Goal: Task Accomplishment & Management: Use online tool/utility

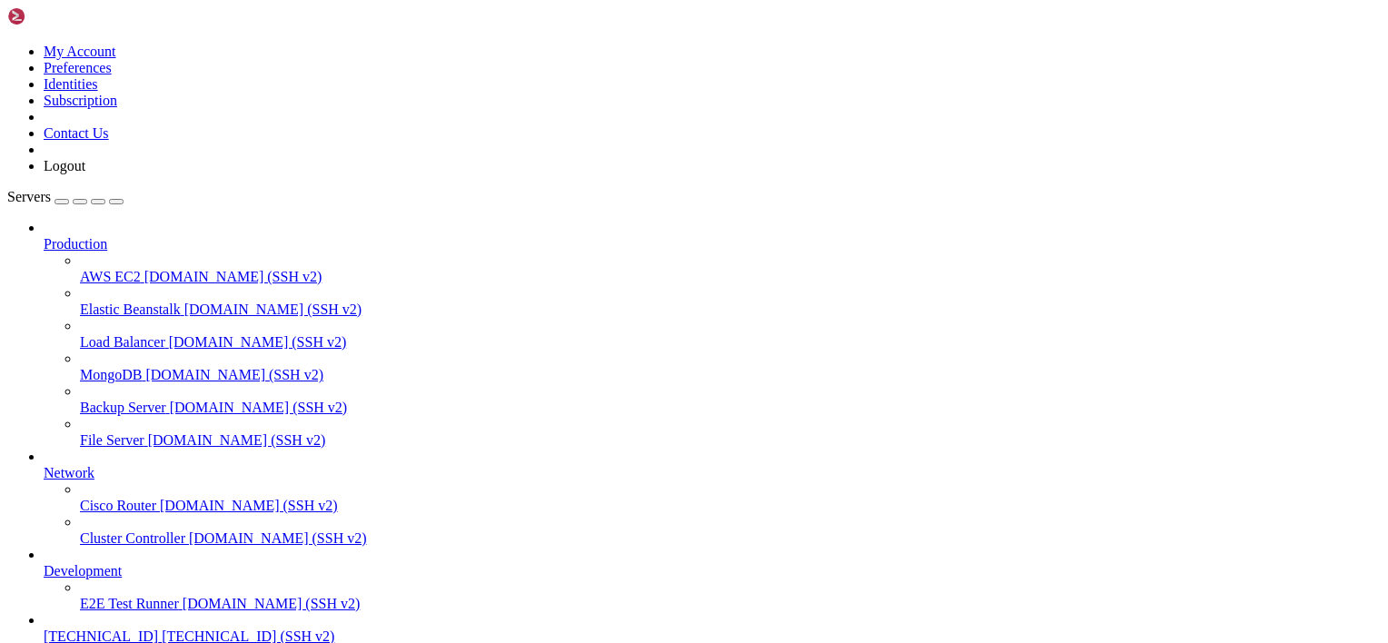
scroll to position [8, 2]
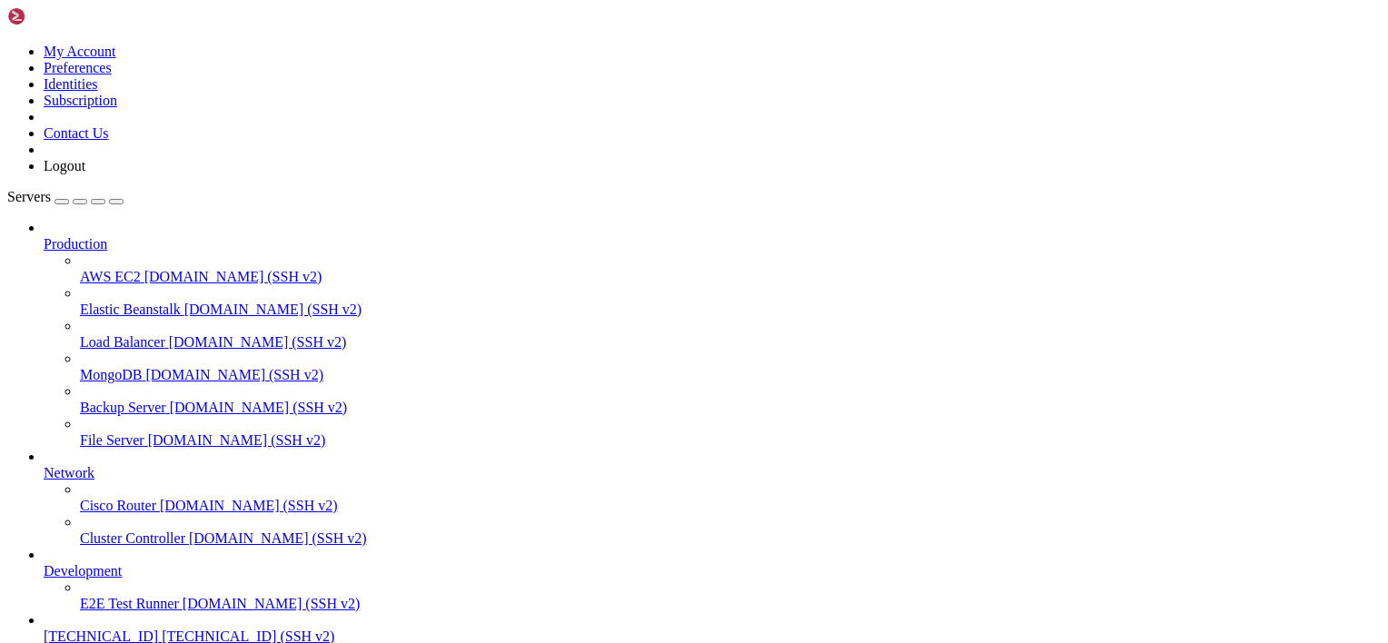
scroll to position [0, 0]
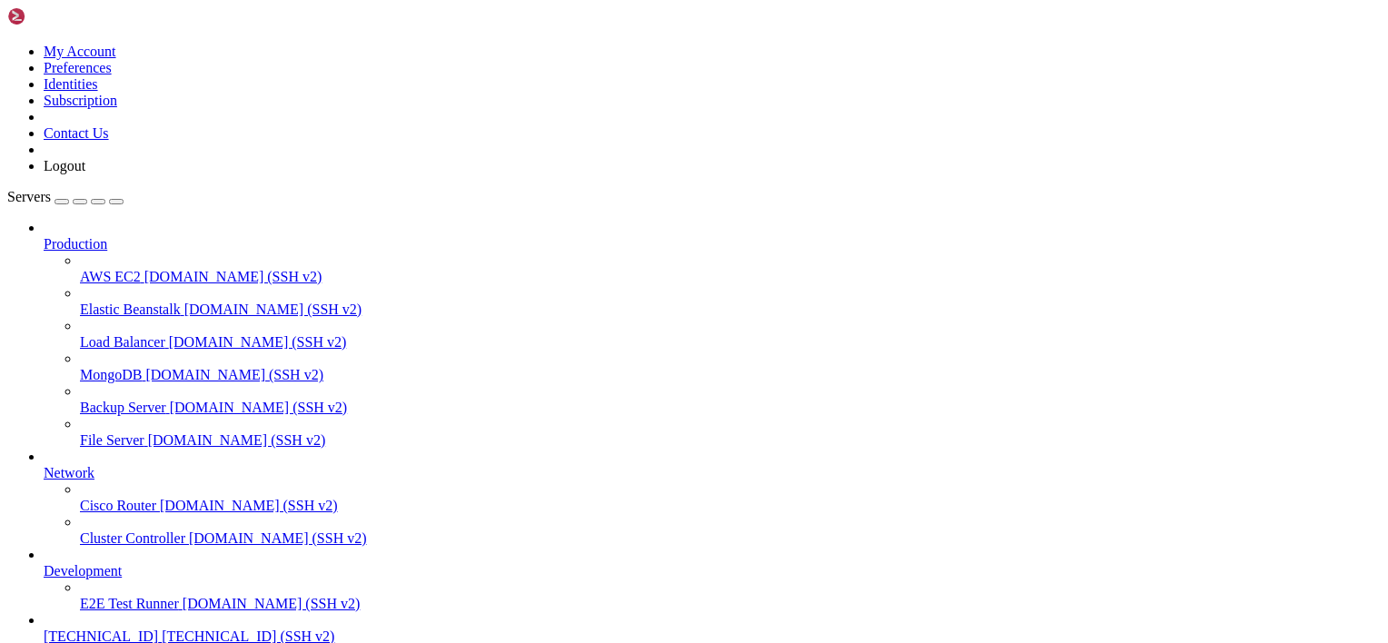
scroll to position [679, 0]
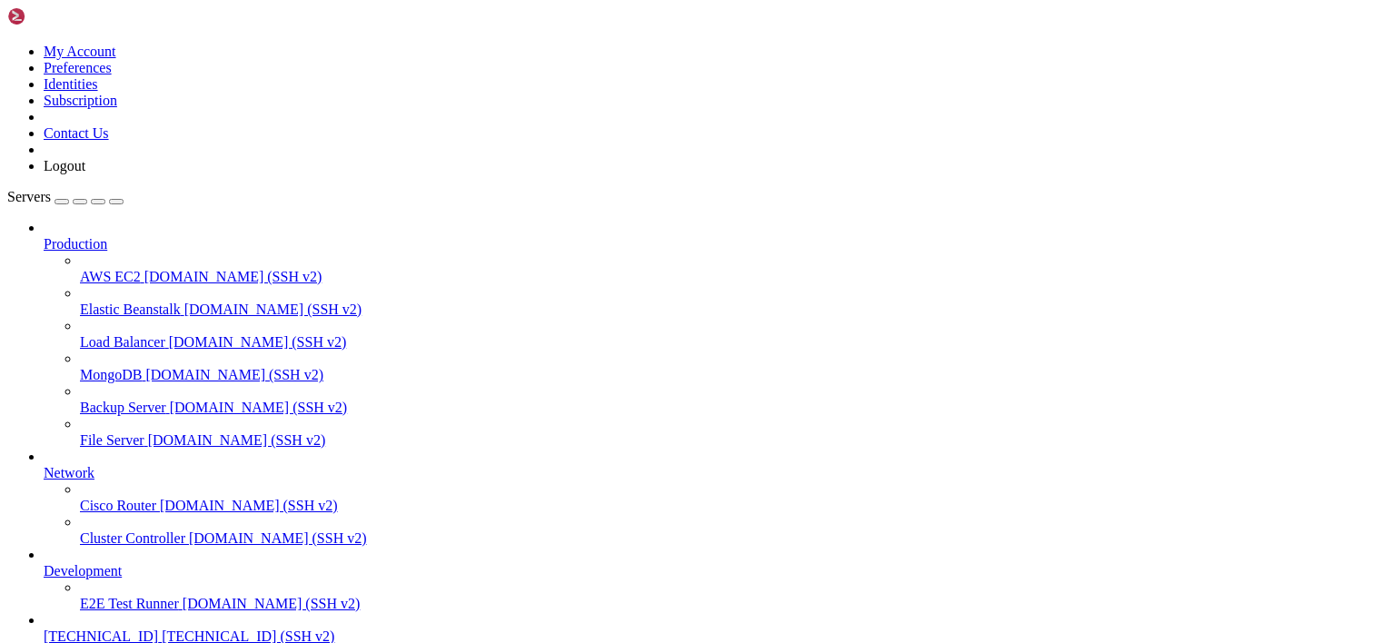
scroll to position [4169, 0]
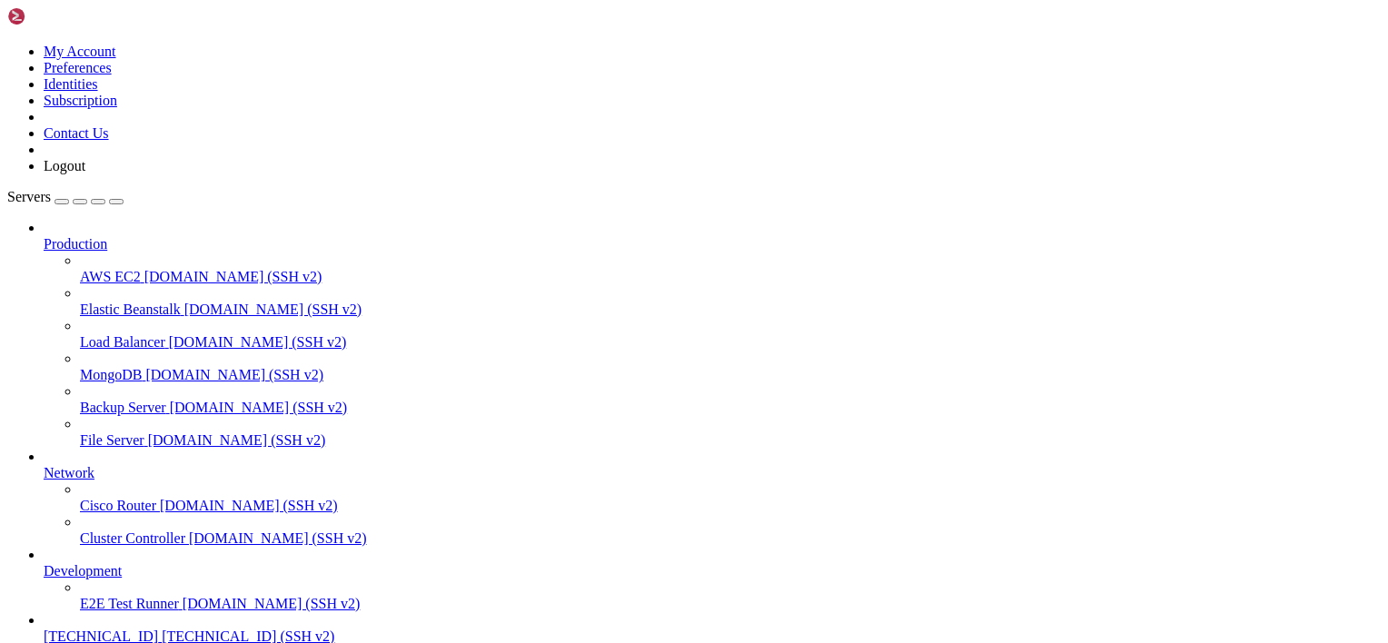
scroll to position [9680, 0]
drag, startPoint x: 341, startPoint y: 1405, endPoint x: 237, endPoint y: 1238, distance: 197.1
drag, startPoint x: 352, startPoint y: 1349, endPoint x: 204, endPoint y: 1385, distance: 152.4
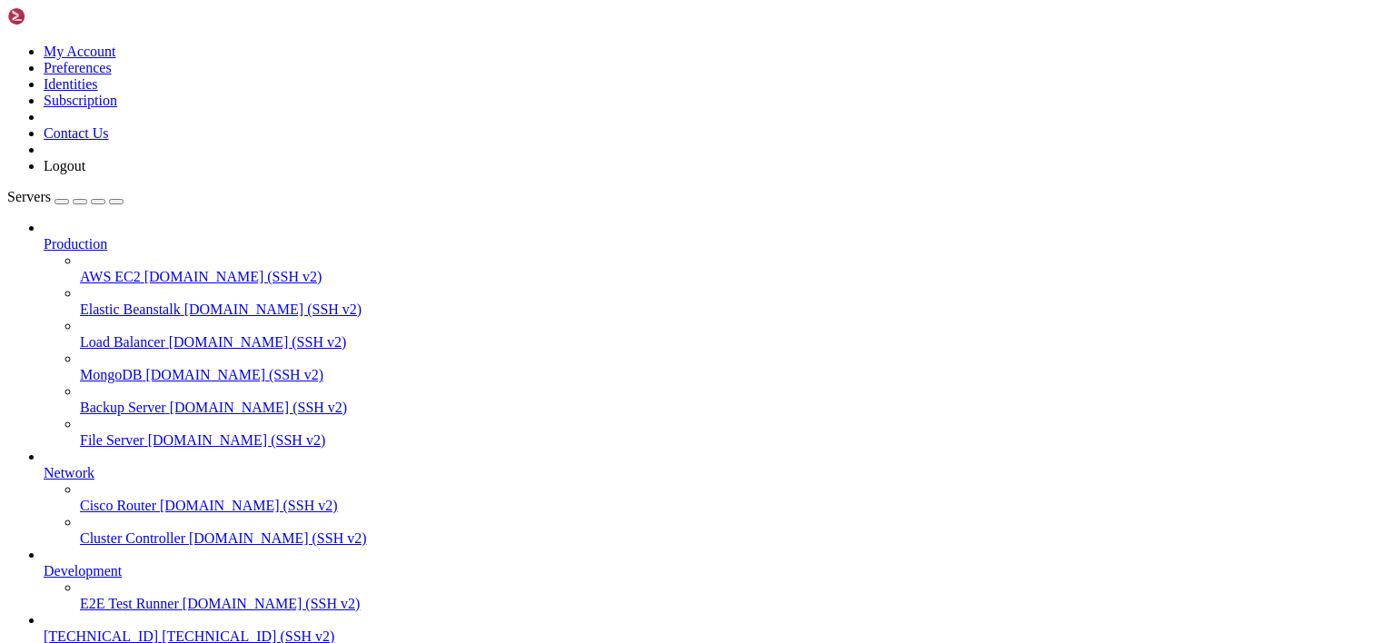
type input "/mnt/sda1/Users/amnesia/Github/nativeaot-patcher"
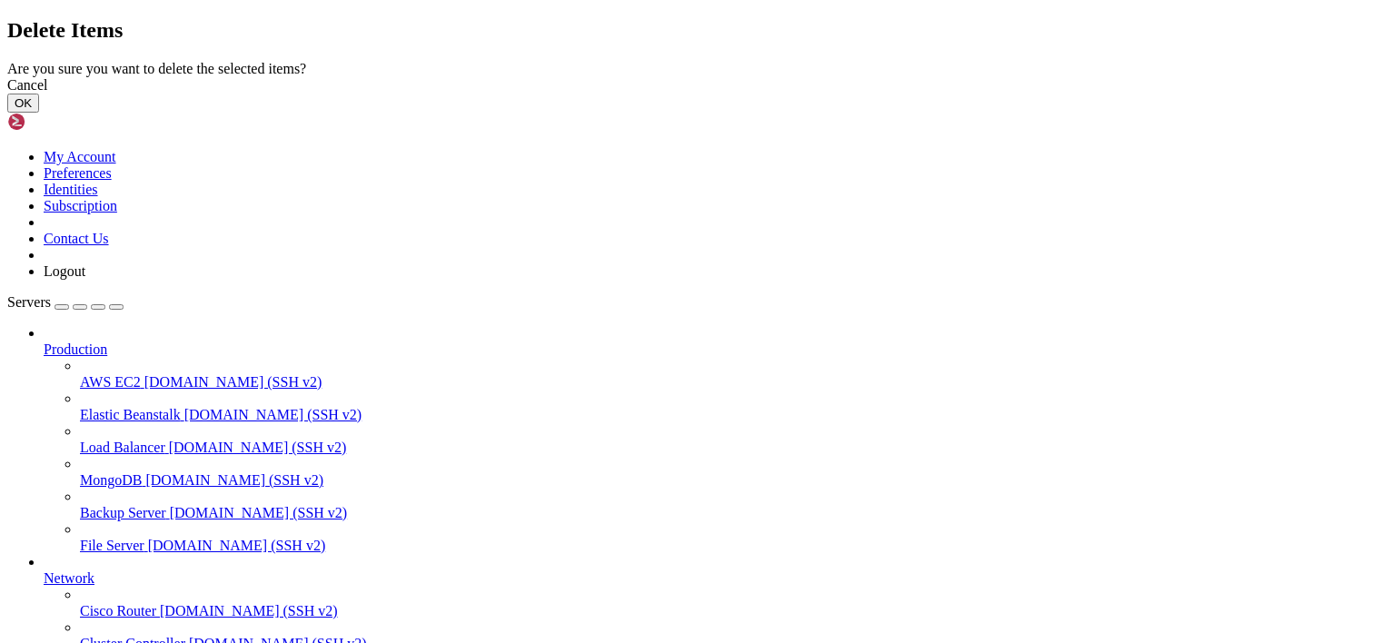
click at [39, 113] on button "OK" at bounding box center [23, 103] width 32 height 19
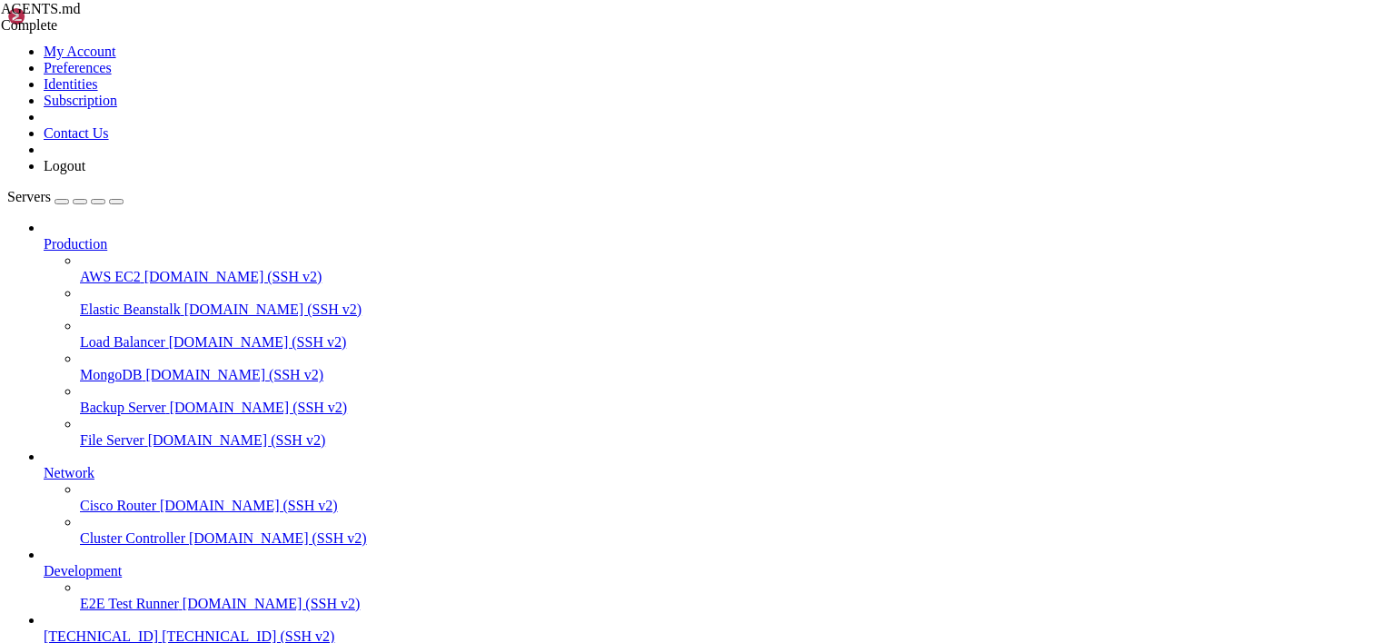
scroll to position [681, 0]
drag, startPoint x: 335, startPoint y: 109, endPoint x: 609, endPoint y: 124, distance: 274.7
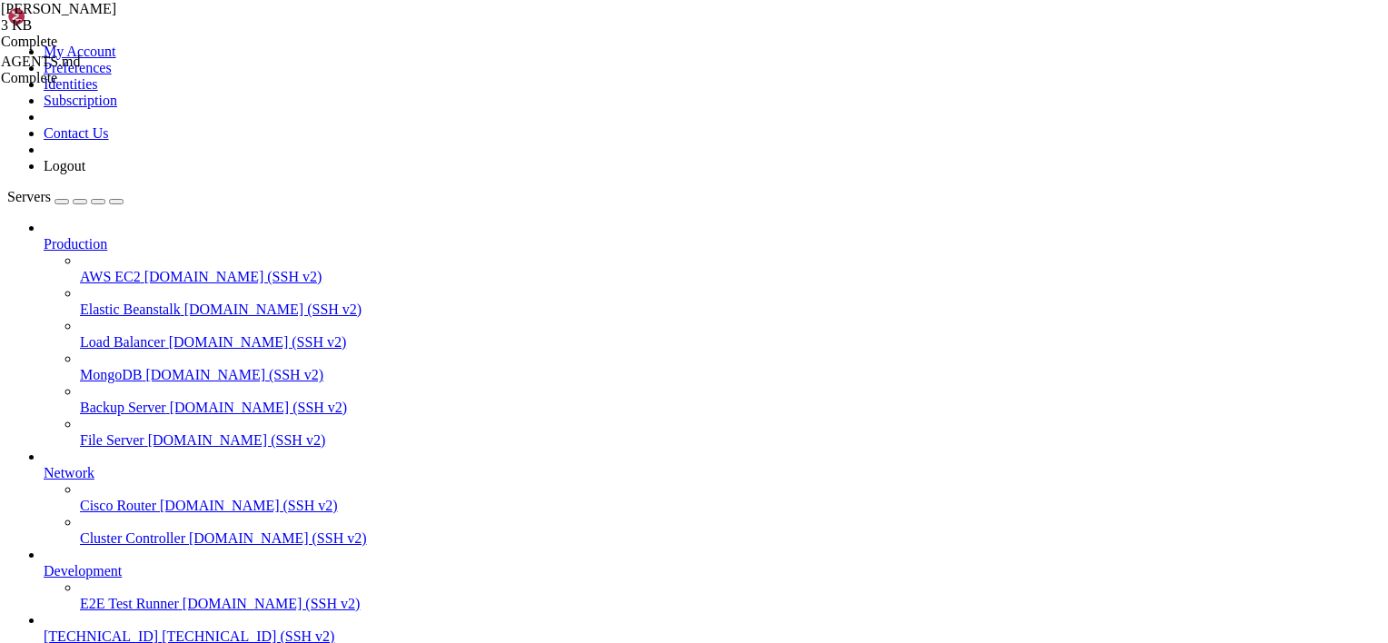
drag, startPoint x: 559, startPoint y: 117, endPoint x: 796, endPoint y: 118, distance: 236.1
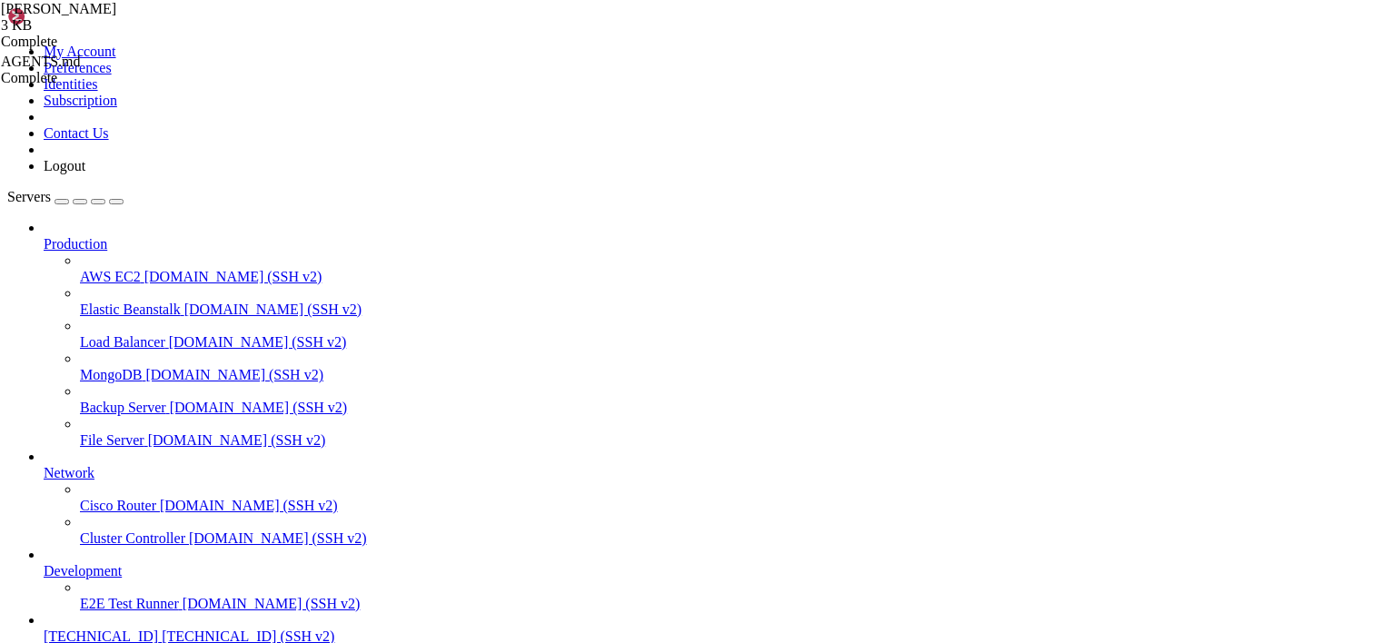
drag, startPoint x: 514, startPoint y: 138, endPoint x: 523, endPoint y: 139, distance: 9.1
drag, startPoint x: 352, startPoint y: 167, endPoint x: 627, endPoint y: 168, distance: 274.3
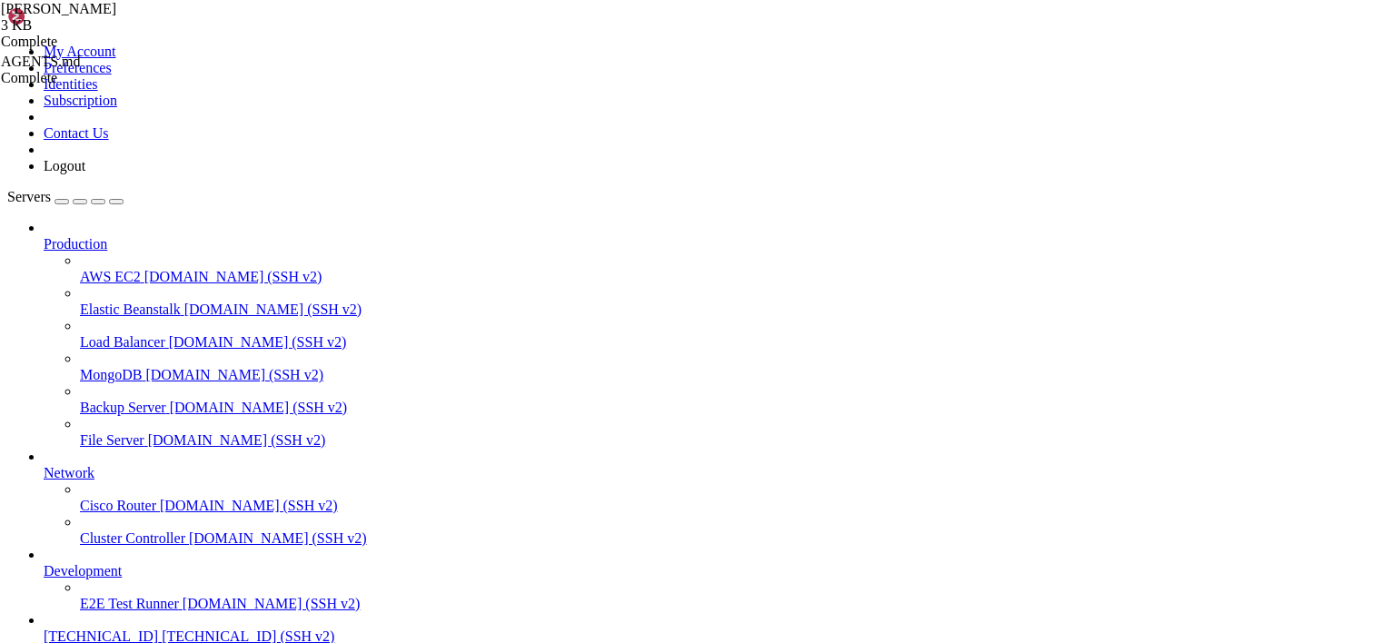
drag, startPoint x: 344, startPoint y: 159, endPoint x: 586, endPoint y: 163, distance: 241.6
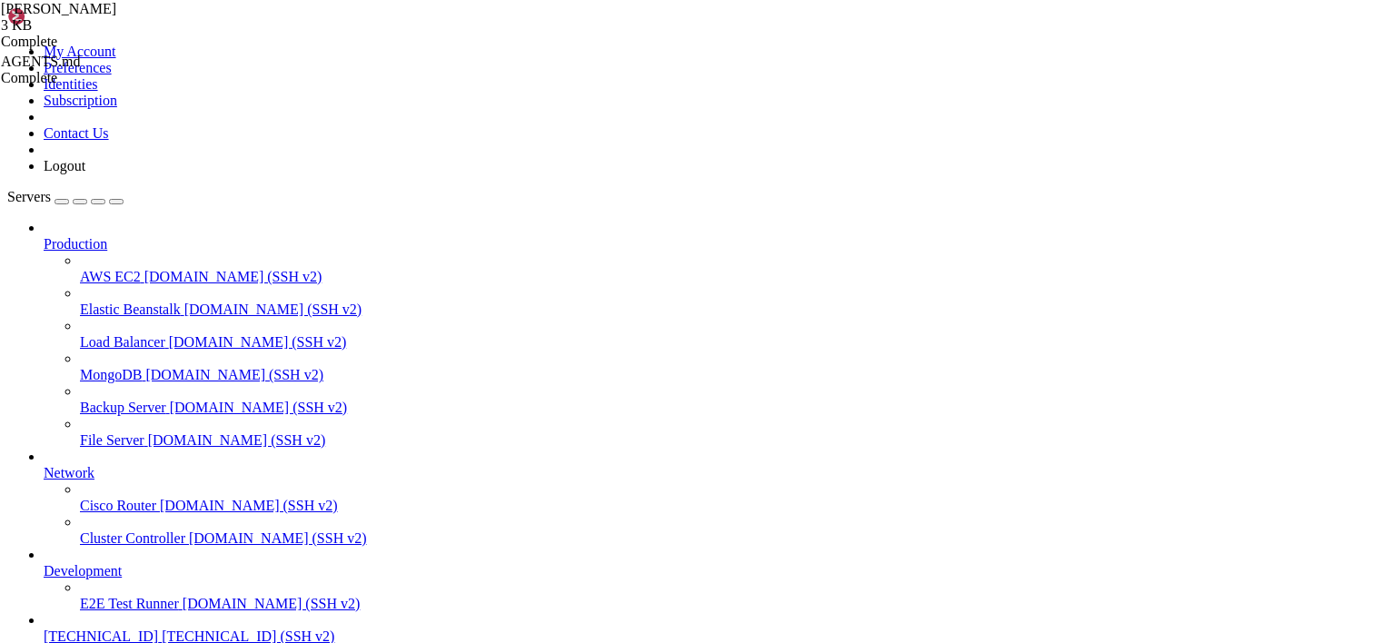
drag, startPoint x: 548, startPoint y: 184, endPoint x: 226, endPoint y: 185, distance: 321.5
type textarea "- Kernel core libraries (`src/Cosmos.Kernel.*`)"
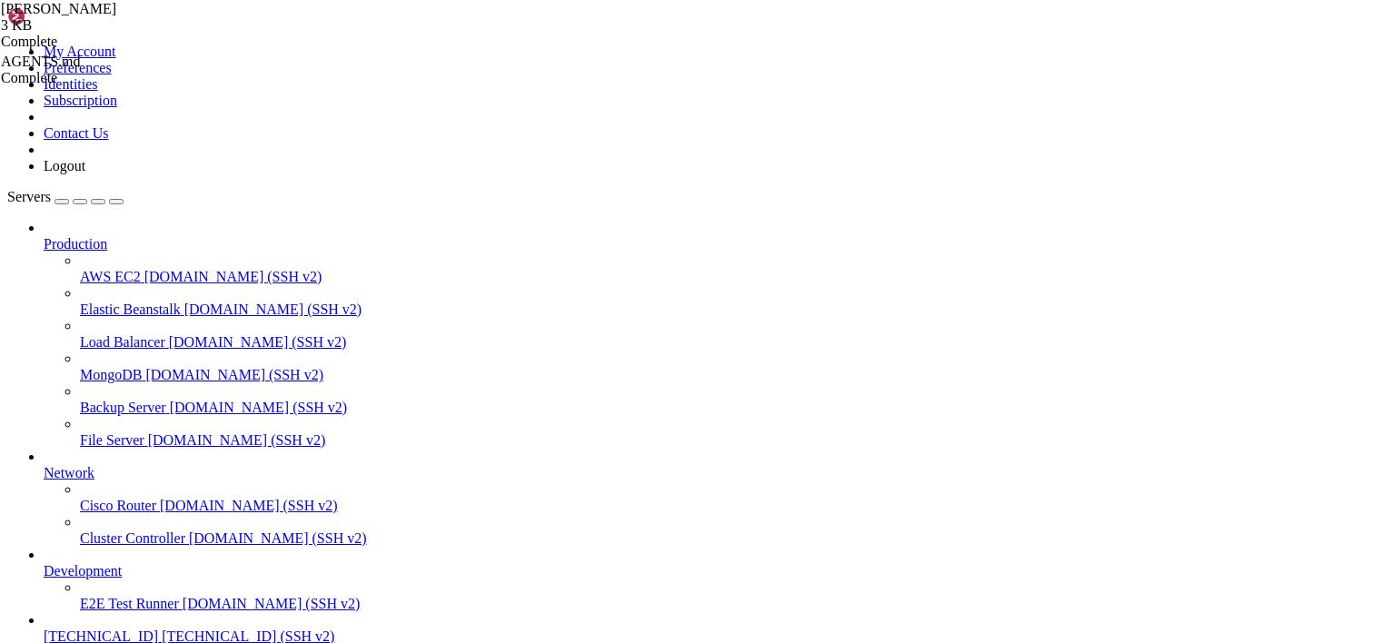
type textarea "-"
type textarea "a"
type textarea "-"
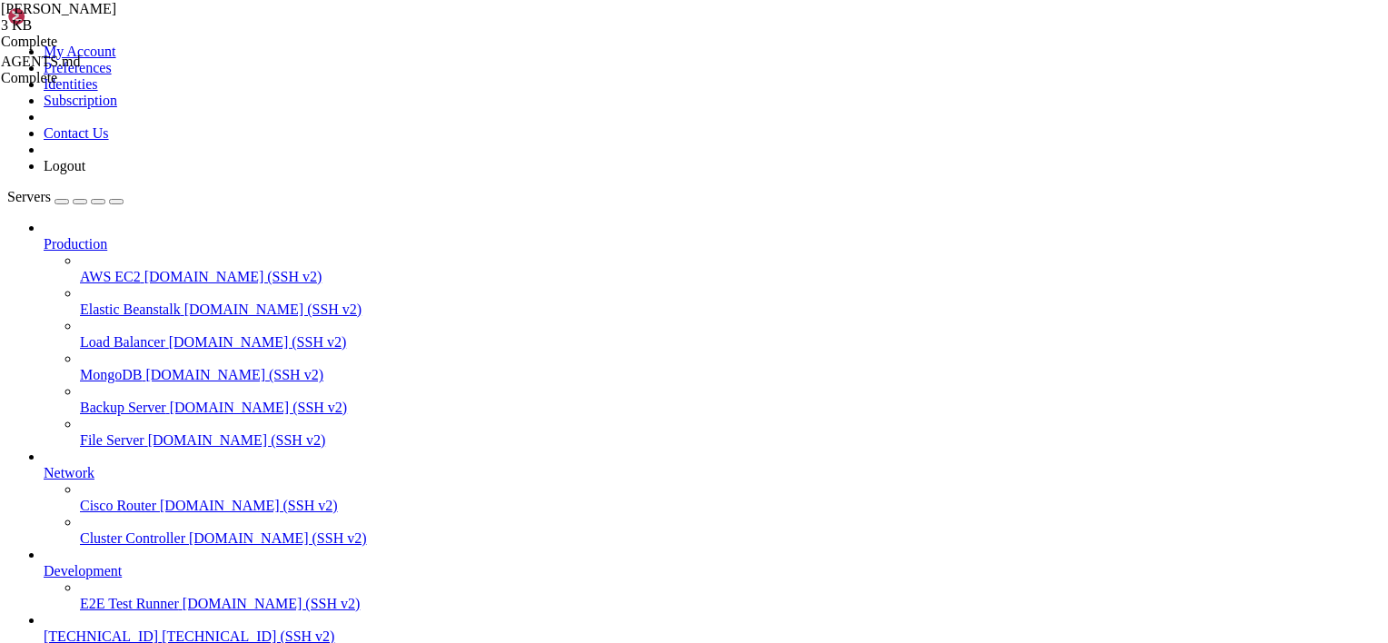
type textarea "and NOT in:"
drag, startPoint x: 532, startPoint y: 219, endPoint x: 282, endPoint y: 219, distance: 249.7
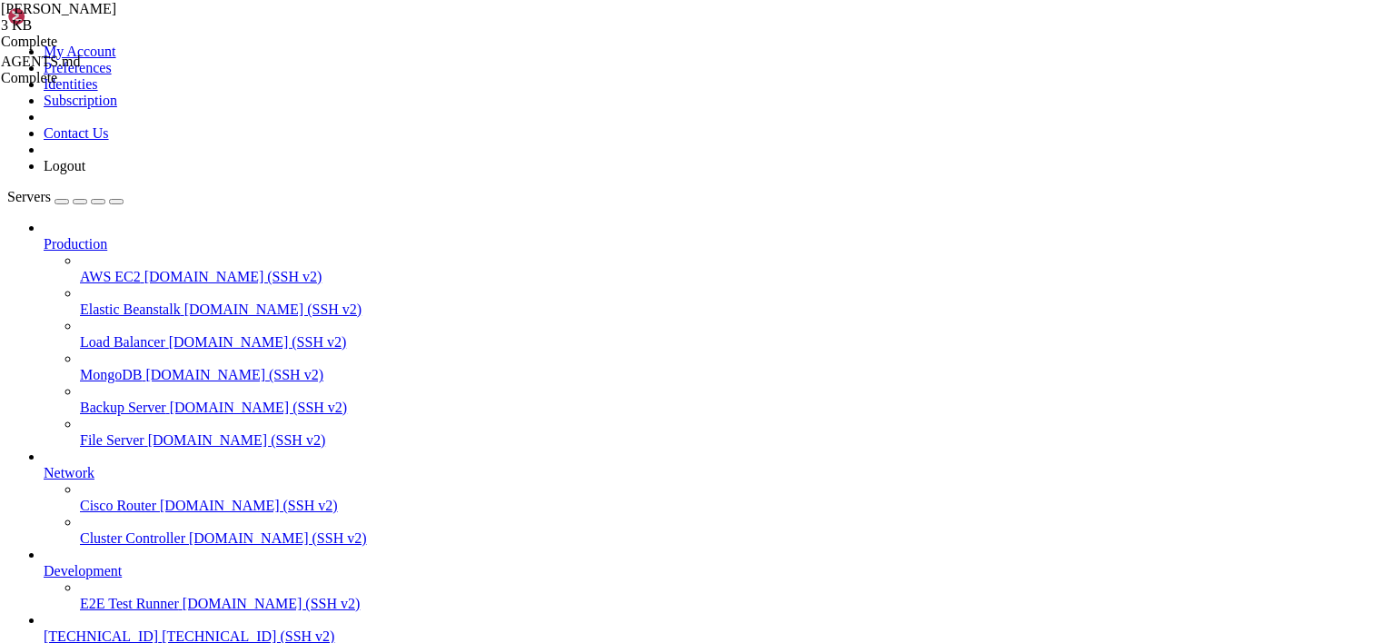
paste textarea "Kernel core libraries (`src/Cosmos.Kernel.*`)"
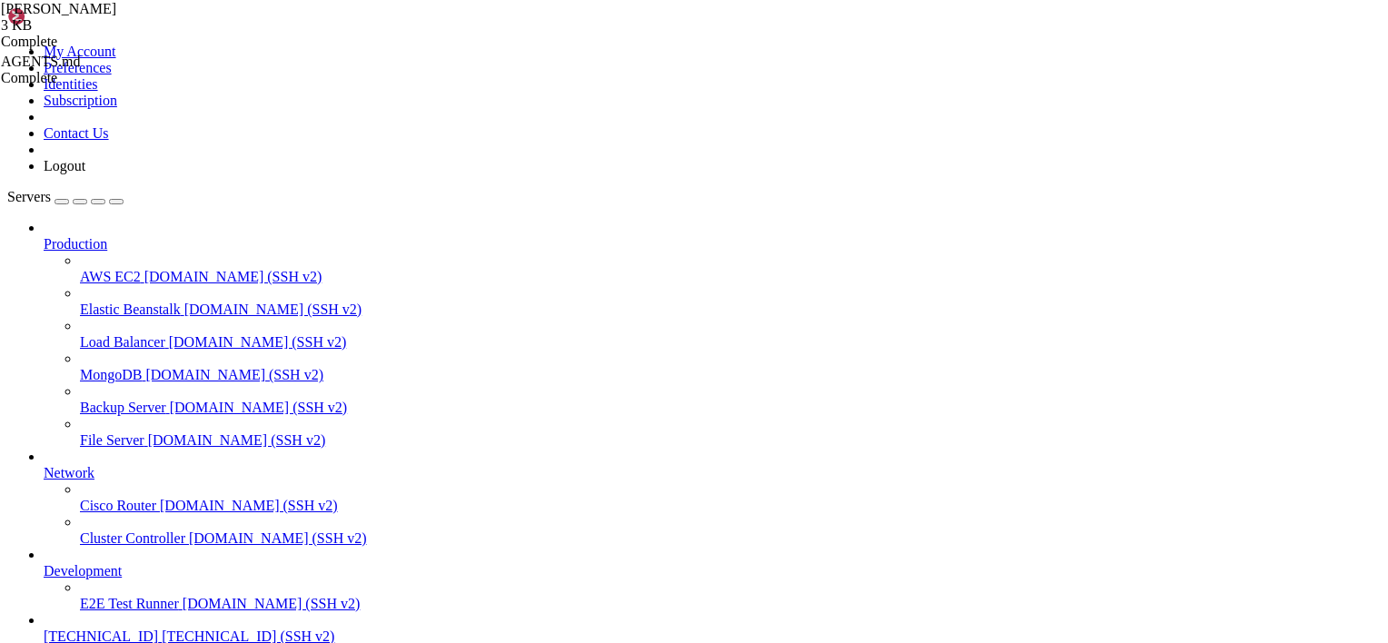
drag, startPoint x: 401, startPoint y: 243, endPoint x: 422, endPoint y: 242, distance: 21.8
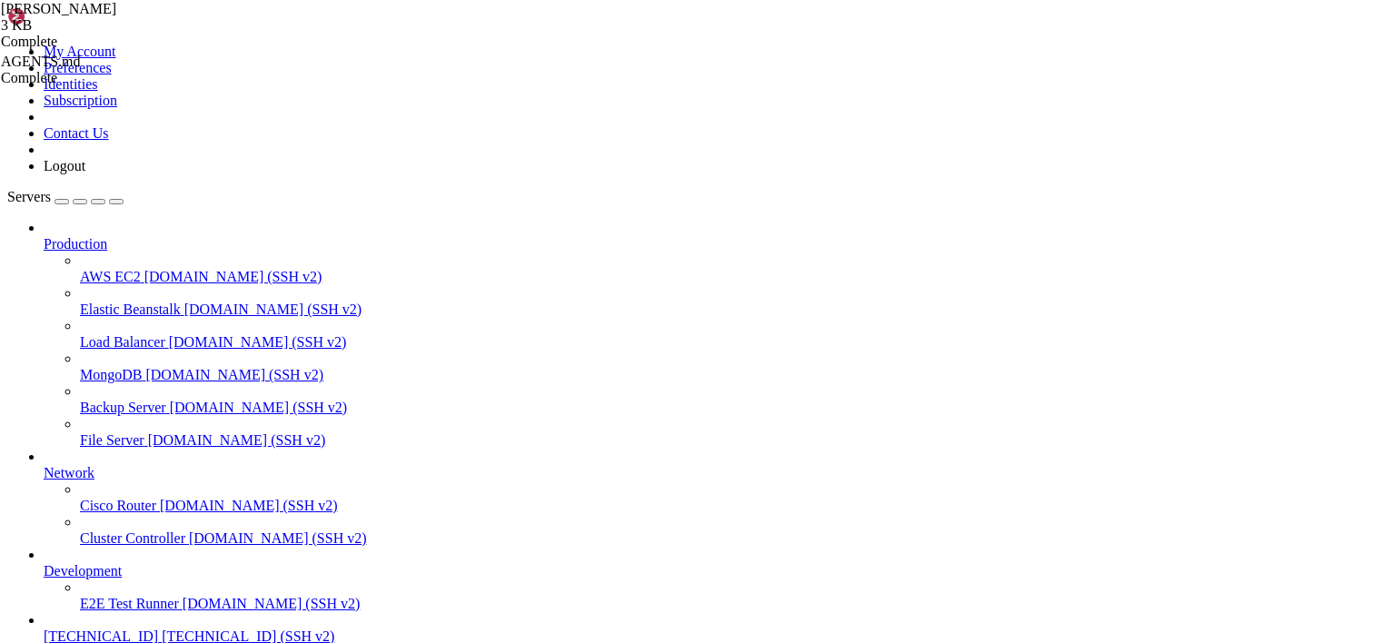
drag, startPoint x: 403, startPoint y: 243, endPoint x: 413, endPoint y: 242, distance: 10.2
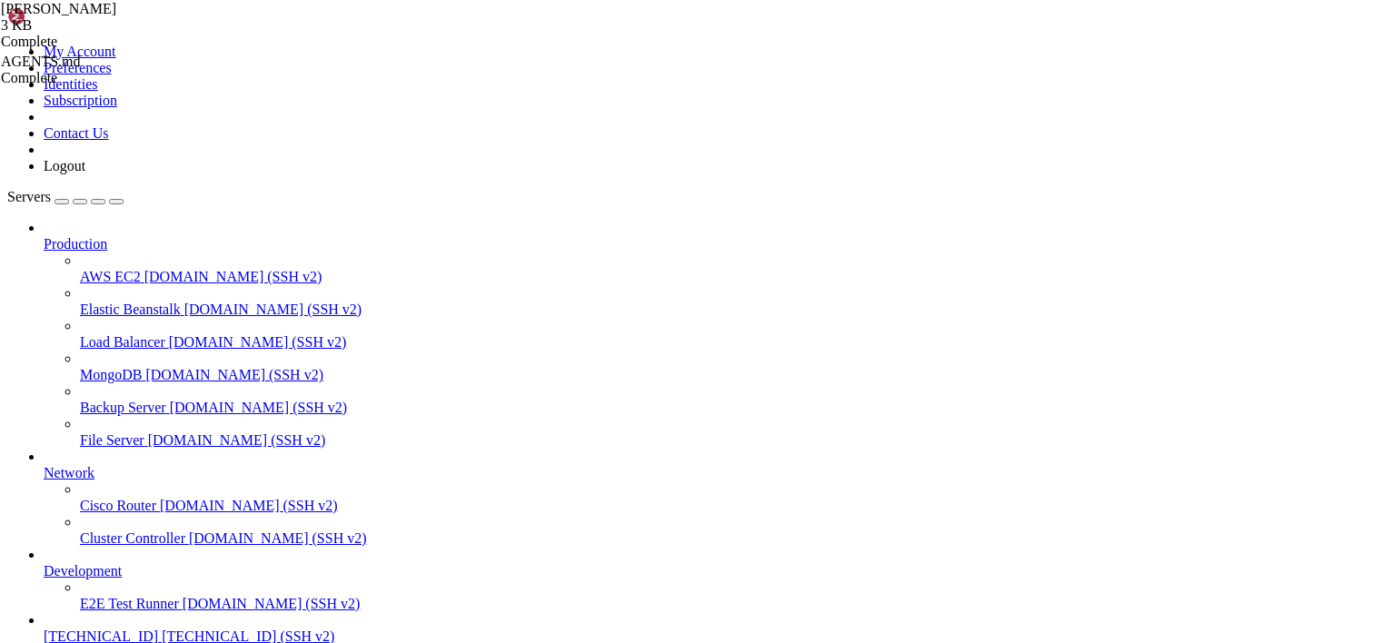
paste textarea "**"
drag, startPoint x: 440, startPoint y: 373, endPoint x: 225, endPoint y: 362, distance: 214.6
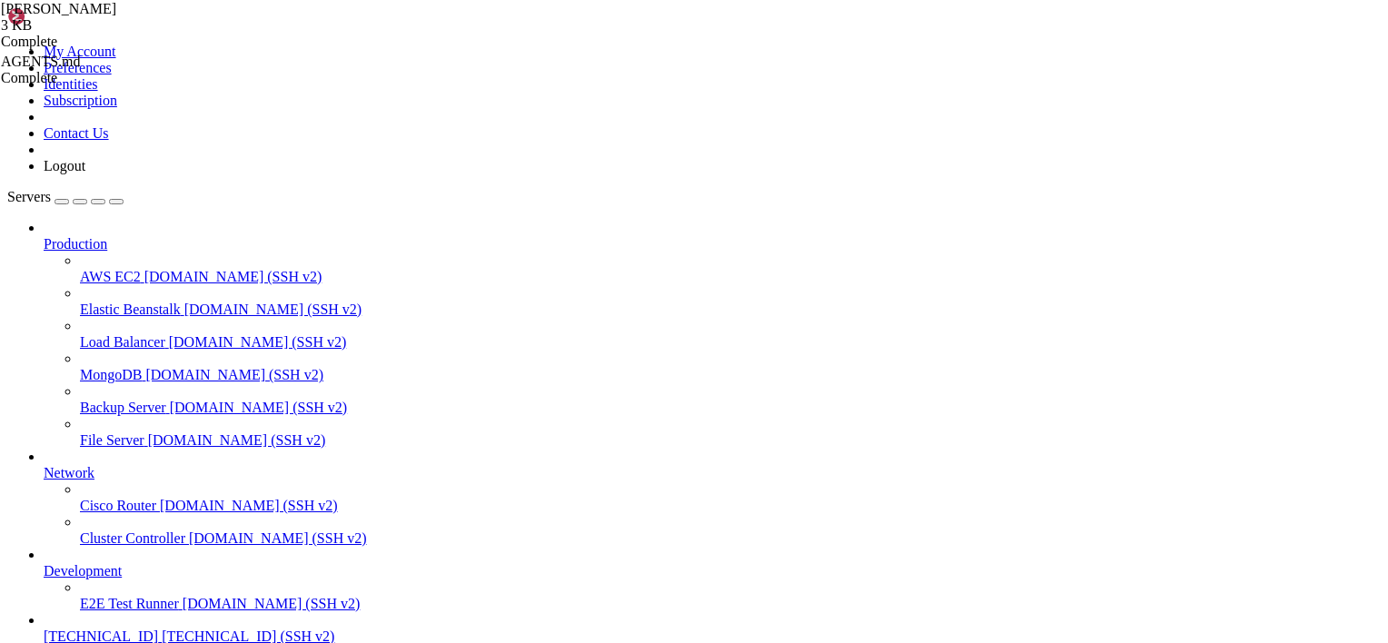
type textarea "CosmosOS gen3 v0.1.3 booted. Architecture: x86-64."
drag, startPoint x: 285, startPoint y: 211, endPoint x: 754, endPoint y: 360, distance: 491.7
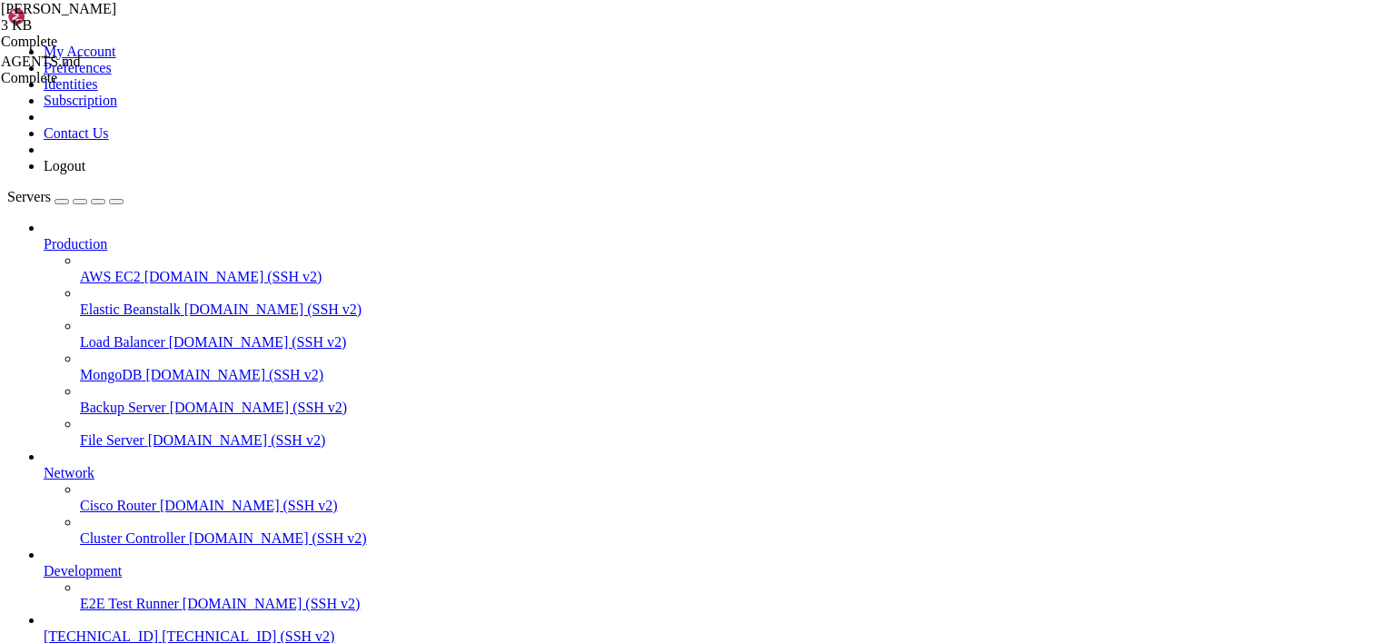
scroll to position [817, 0]
drag, startPoint x: 341, startPoint y: 282, endPoint x: 664, endPoint y: 292, distance: 322.5
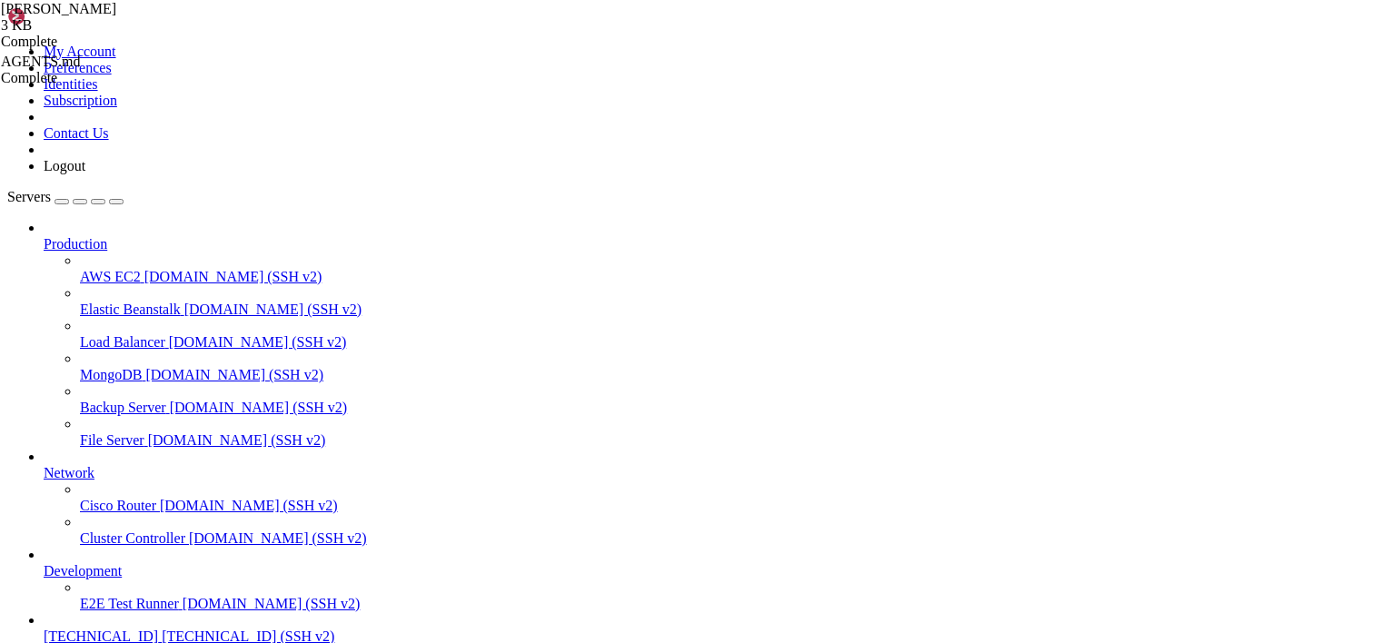
drag, startPoint x: 416, startPoint y: 294, endPoint x: 804, endPoint y: 306, distance: 388.0
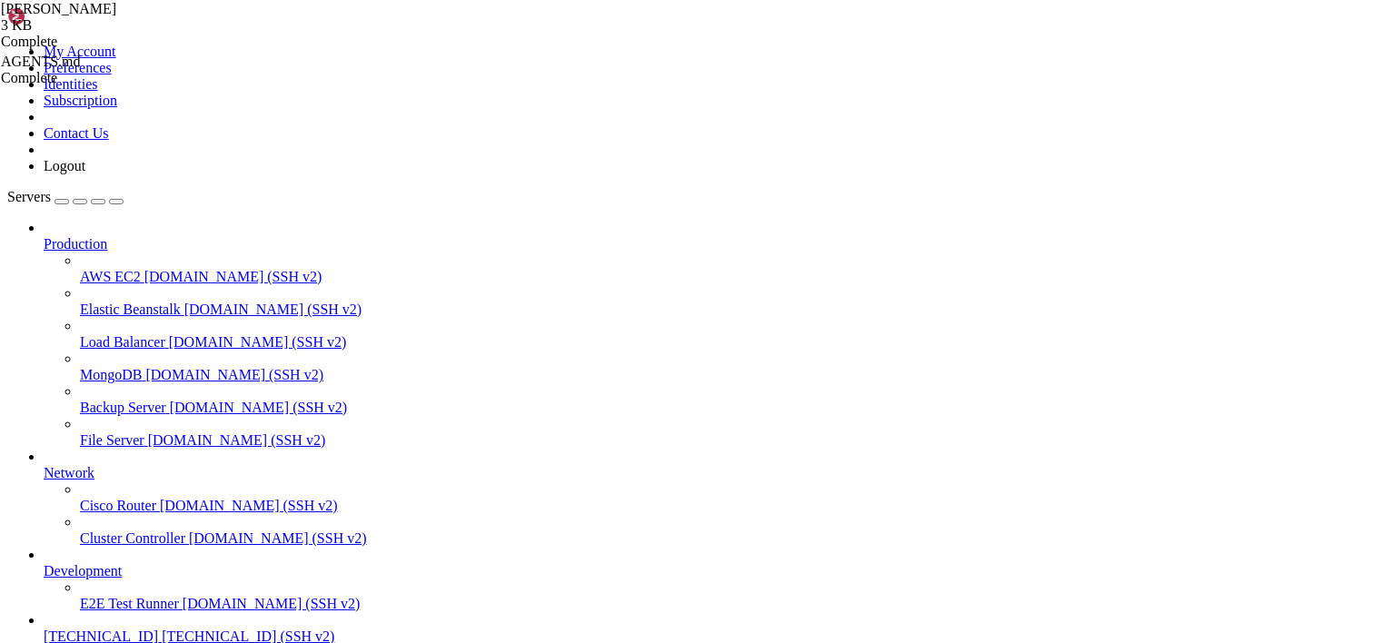
type textarea "- `examples/KernelExample/` - Basic example kernel project"
drag, startPoint x: 334, startPoint y: 448, endPoint x: 273, endPoint y: 321, distance: 140.1
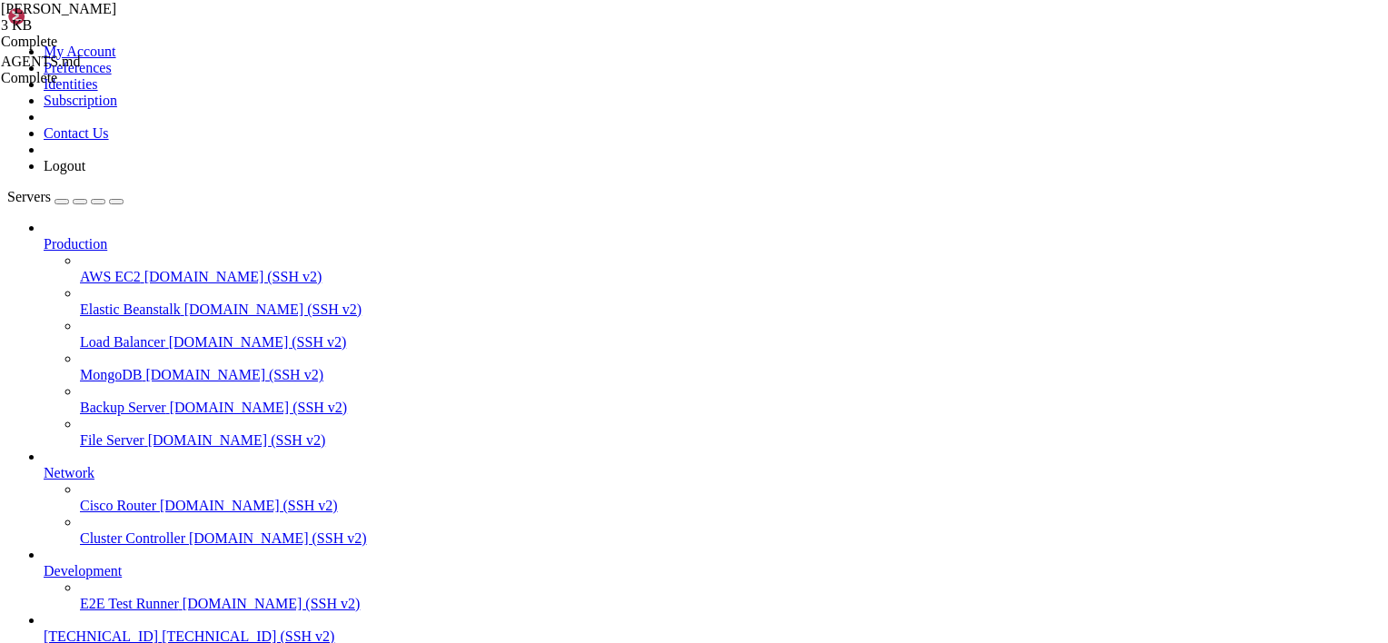
type textarea "## Required Tools (x64) ```bash"
type textarea "- `.github/workflows/dotnet.yml` - CI pipeline reference"
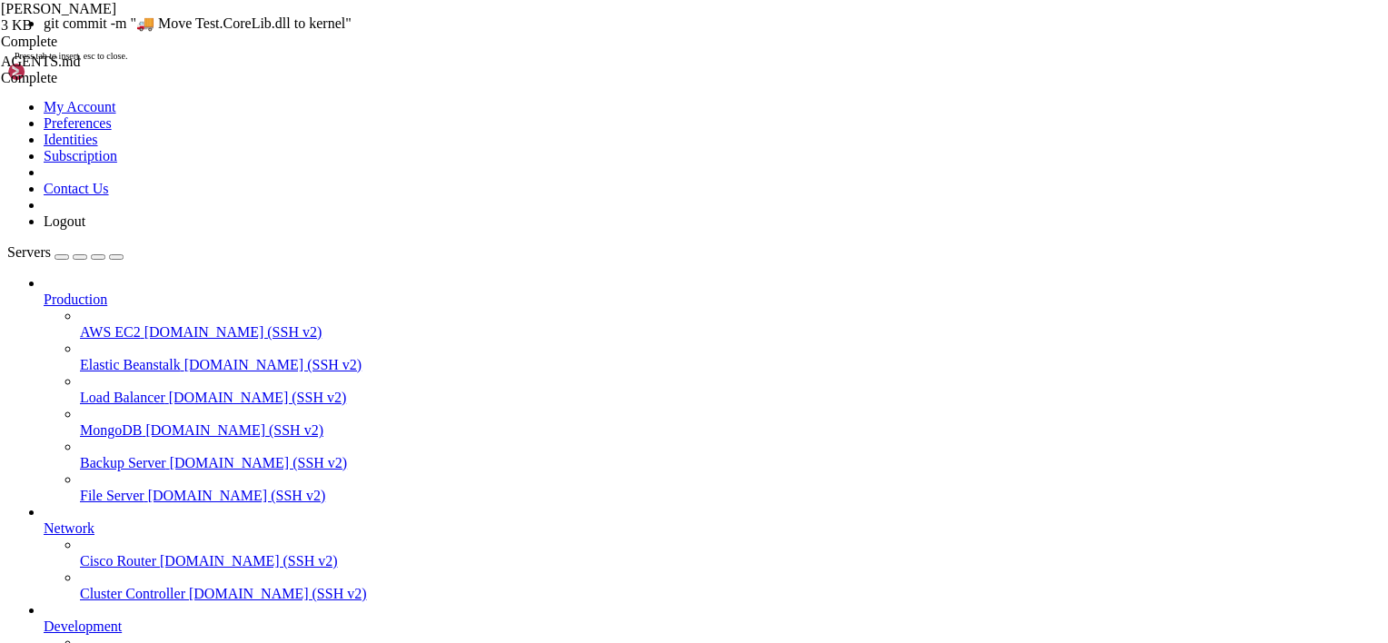
drag, startPoint x: 360, startPoint y: 1431, endPoint x: 199, endPoint y: 1344, distance: 182.9
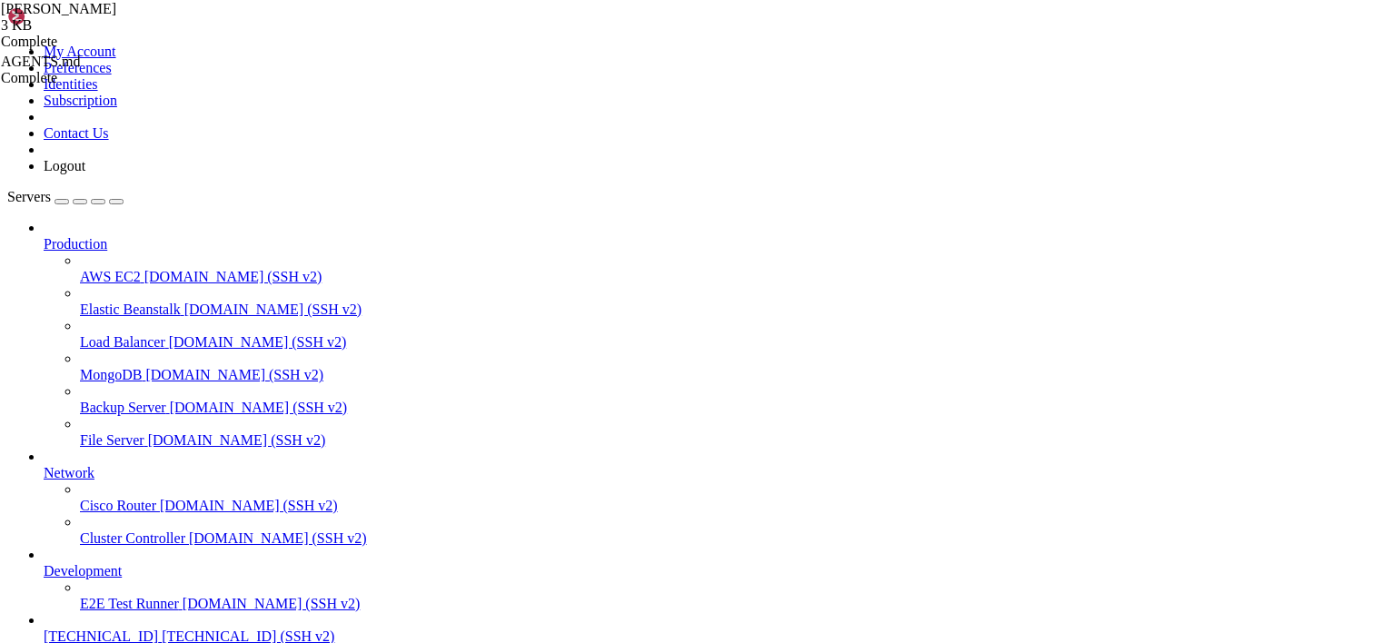
scroll to position [11872, 0]
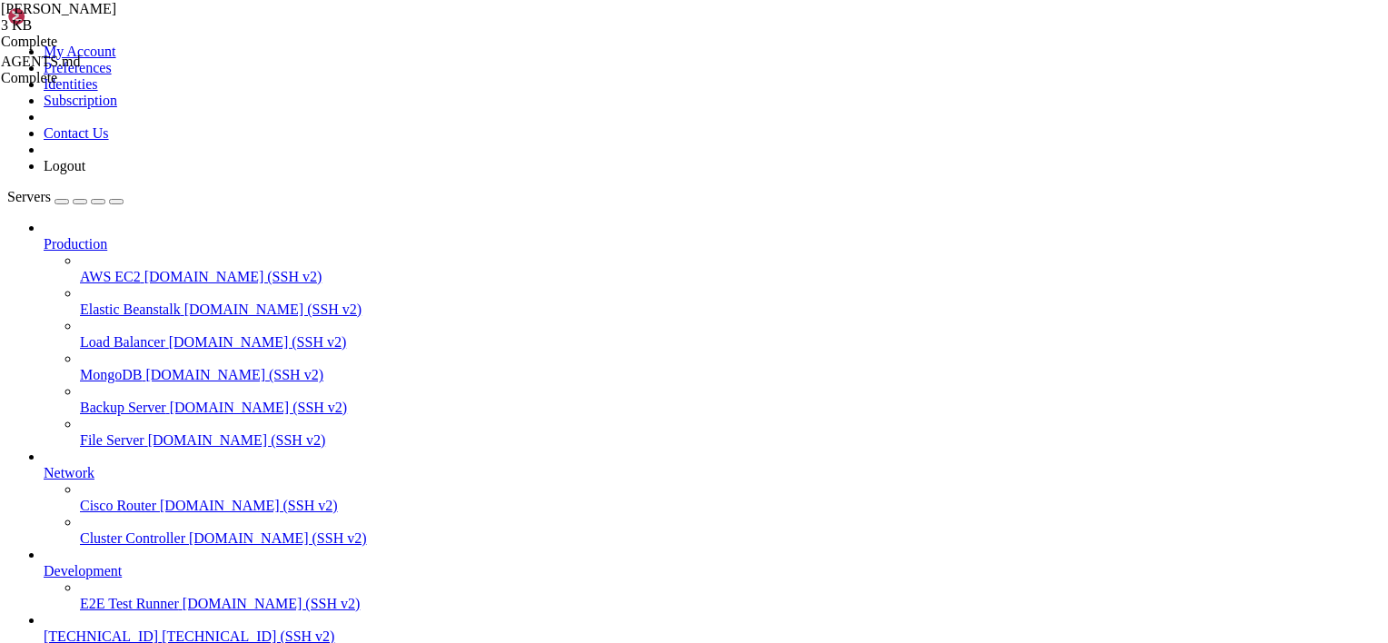
drag, startPoint x: 385, startPoint y: 1306, endPoint x: 261, endPoint y: 1321, distance: 125.4
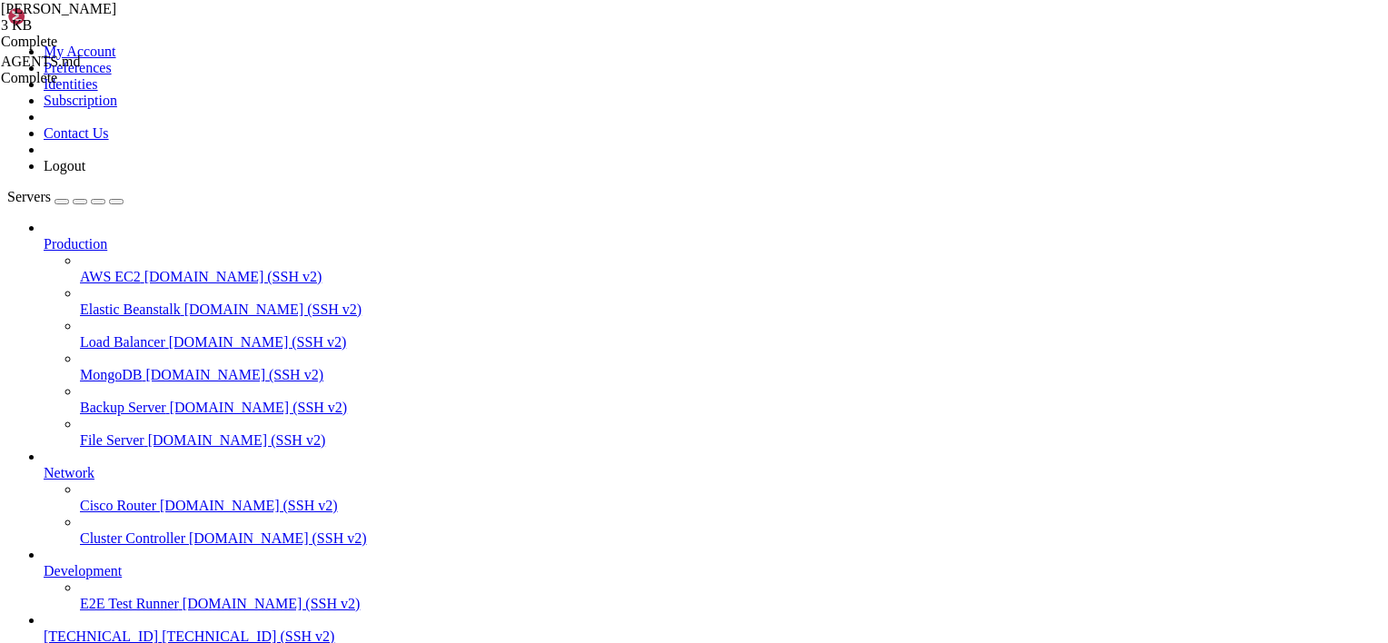
drag, startPoint x: 143, startPoint y: 1267, endPoint x: 303, endPoint y: 1053, distance: 267.2
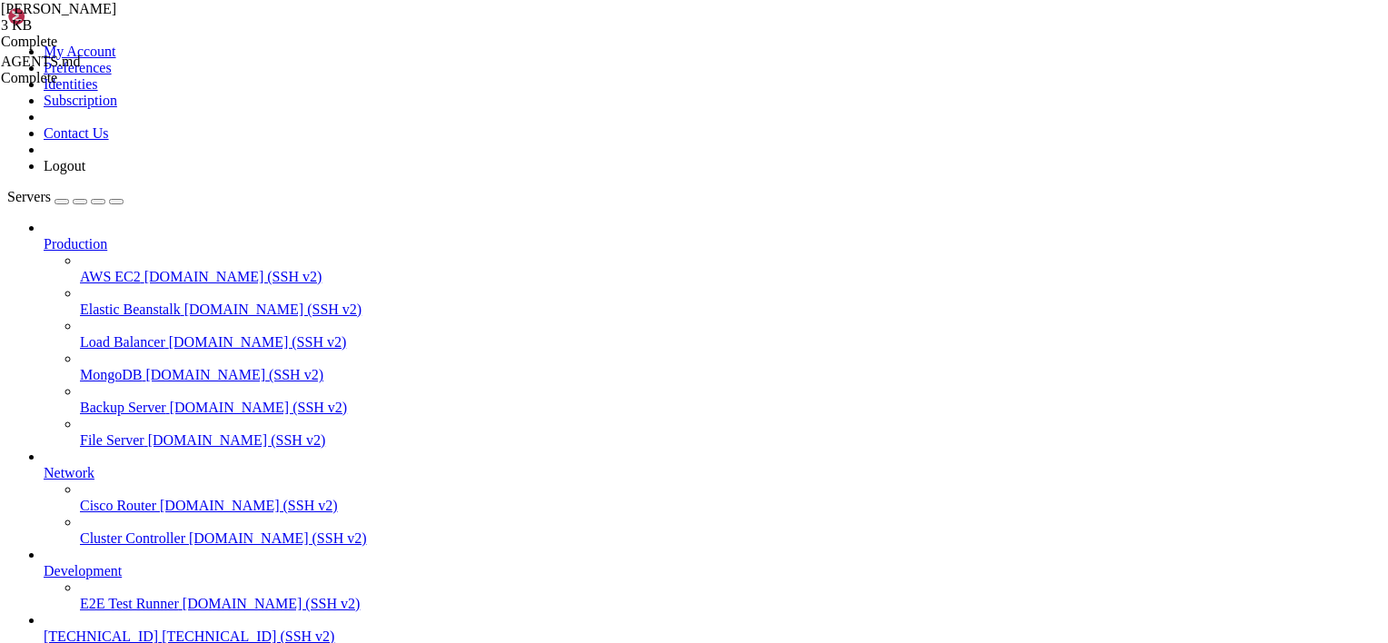
drag, startPoint x: 444, startPoint y: 1231, endPoint x: 304, endPoint y: 1263, distance: 143.6
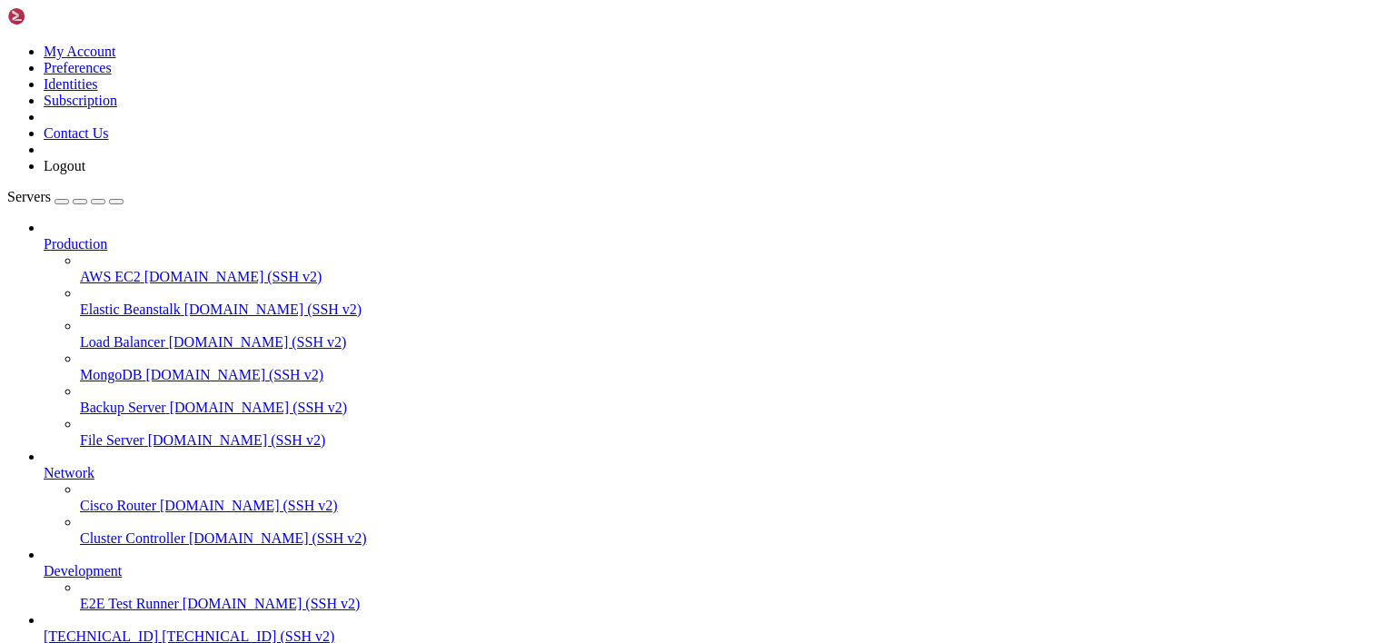
scroll to position [89, 0]
click at [96, 628] on span "[TECHNICAL_ID]" at bounding box center [101, 635] width 114 height 15
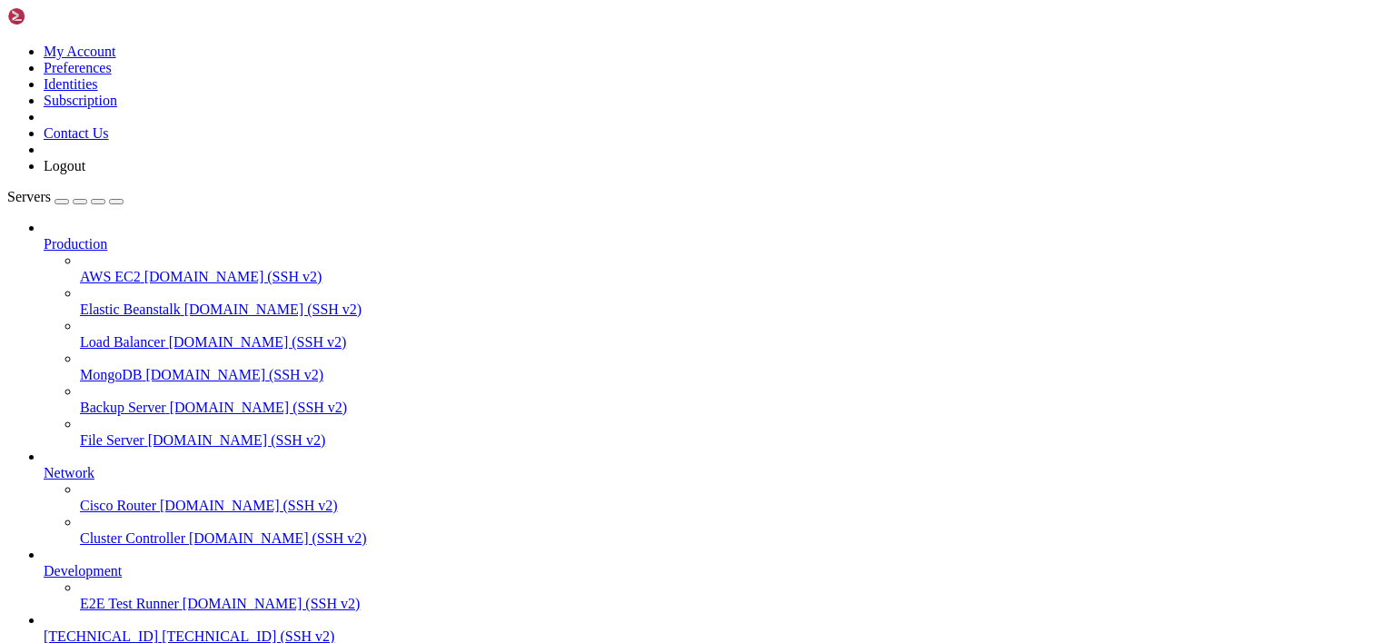
drag, startPoint x: 70, startPoint y: 1289, endPoint x: 589, endPoint y: 1291, distance: 518.6
drag, startPoint x: 577, startPoint y: 1286, endPoint x: 482, endPoint y: 1289, distance: 94.5
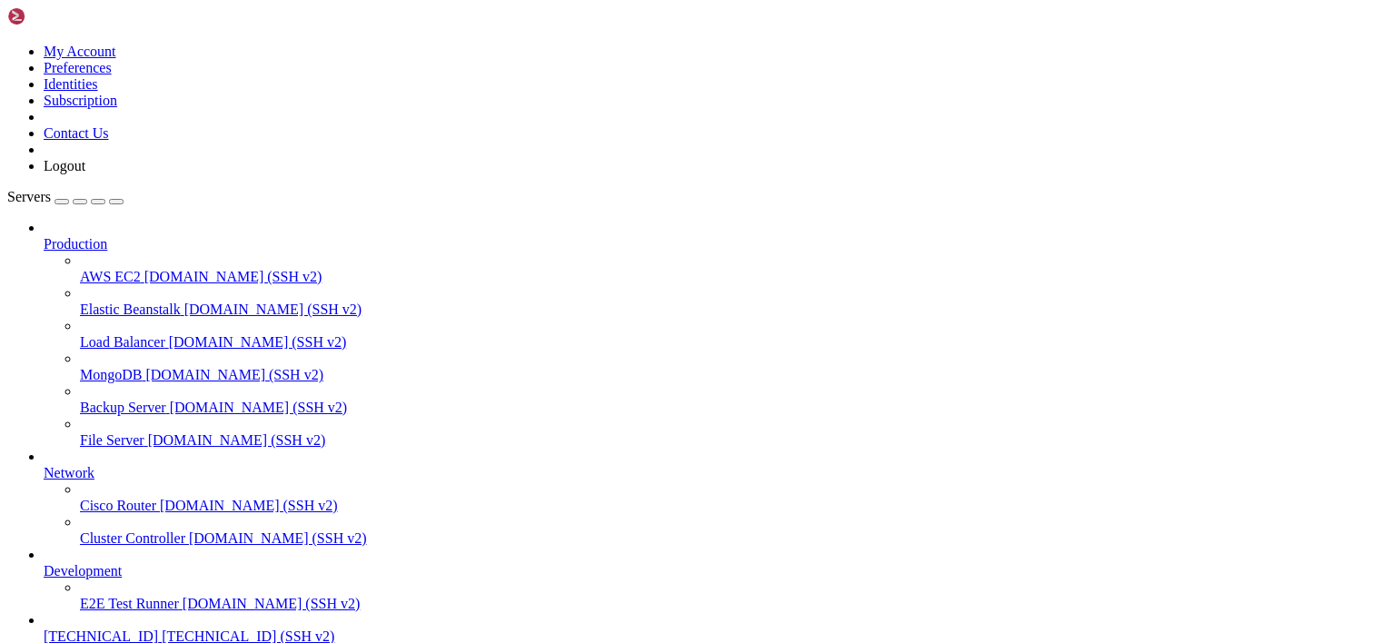
type input "/mnt/sda1/Users/amnesia"
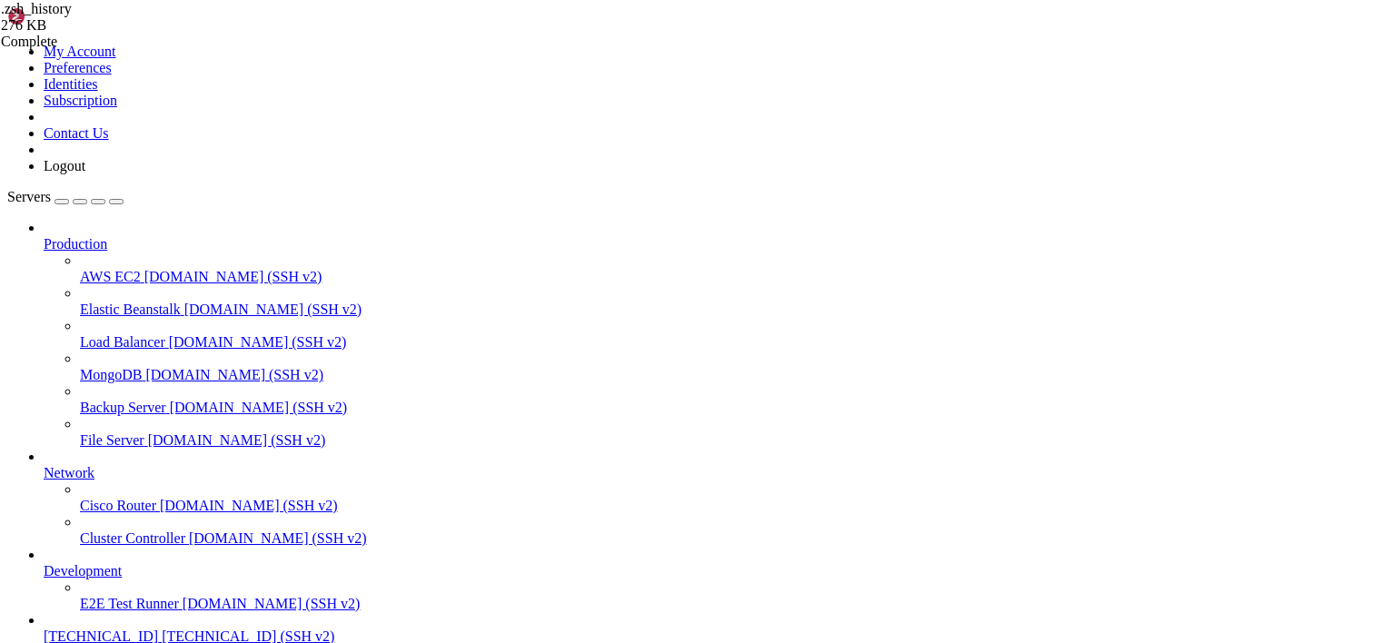
type textarea ": 1699364881:0;[PERSON_NAME] compose down && [PERSON_NAME] compose up"
type input "docker run"
drag, startPoint x: 668, startPoint y: 369, endPoint x: 367, endPoint y: 371, distance: 301.5
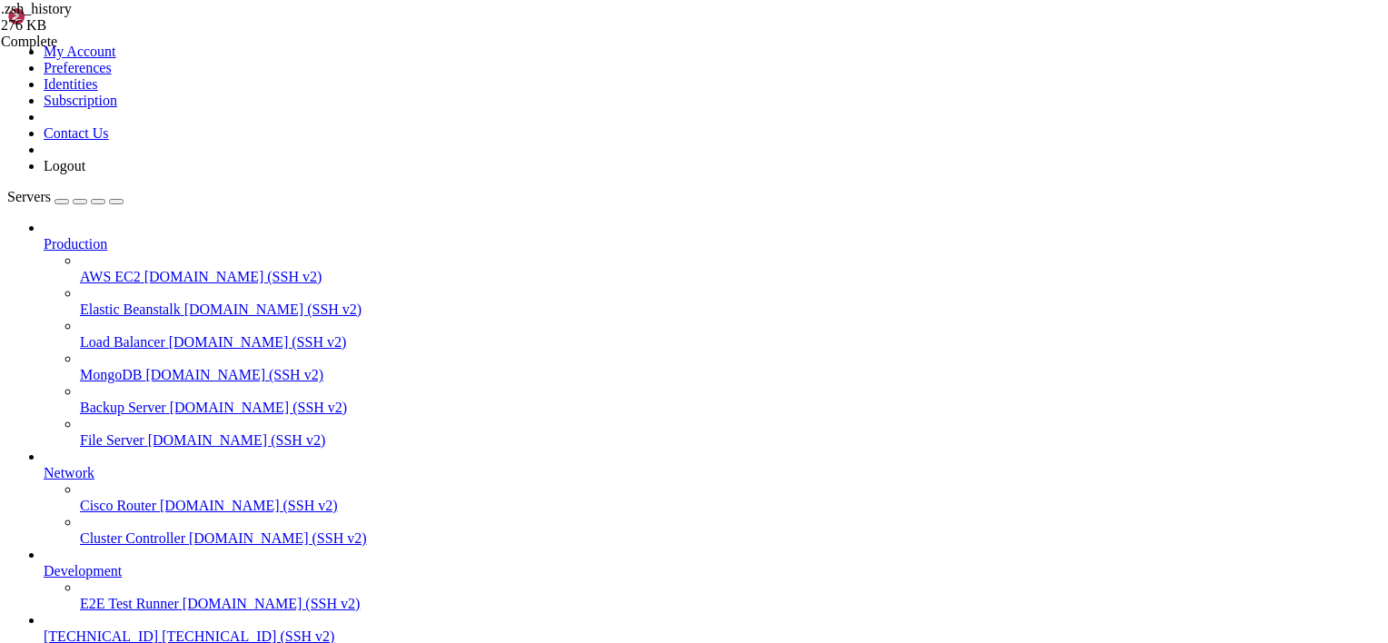
drag, startPoint x: 289, startPoint y: 1199, endPoint x: 235, endPoint y: 1223, distance: 58.9
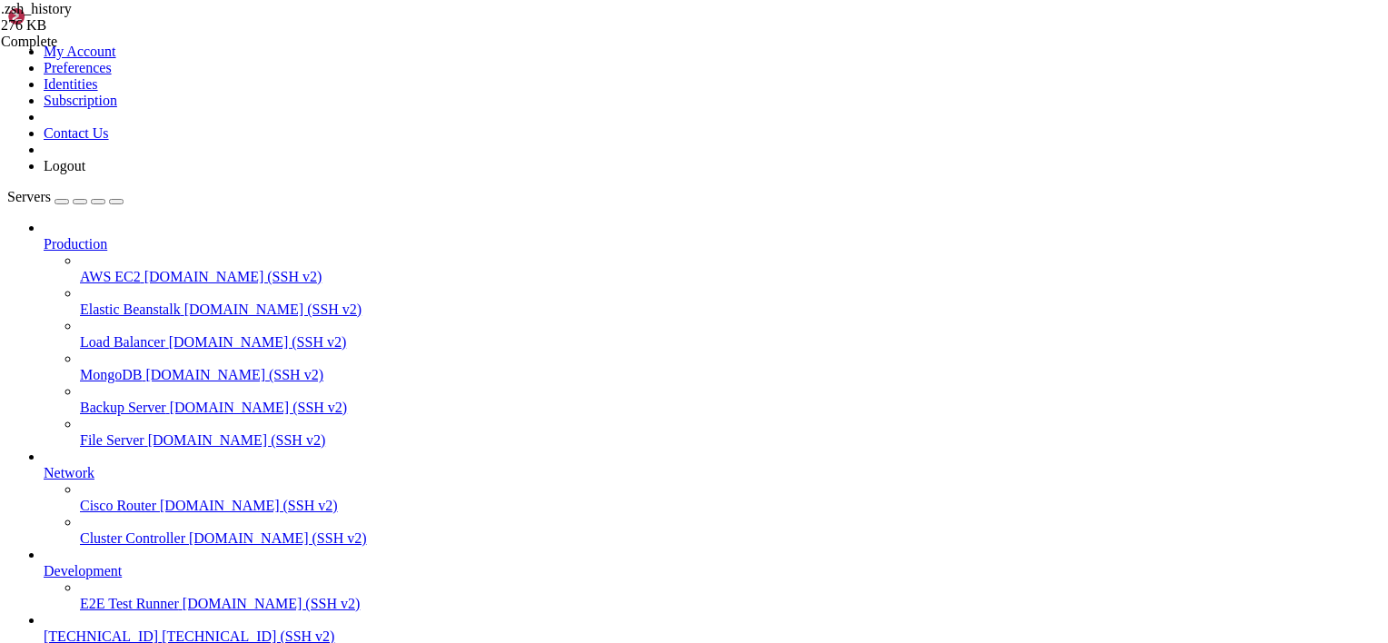
drag, startPoint x: 463, startPoint y: 1228, endPoint x: 286, endPoint y: 1242, distance: 177.7
drag, startPoint x: 759, startPoint y: 385, endPoint x: 361, endPoint y: 382, distance: 397.8
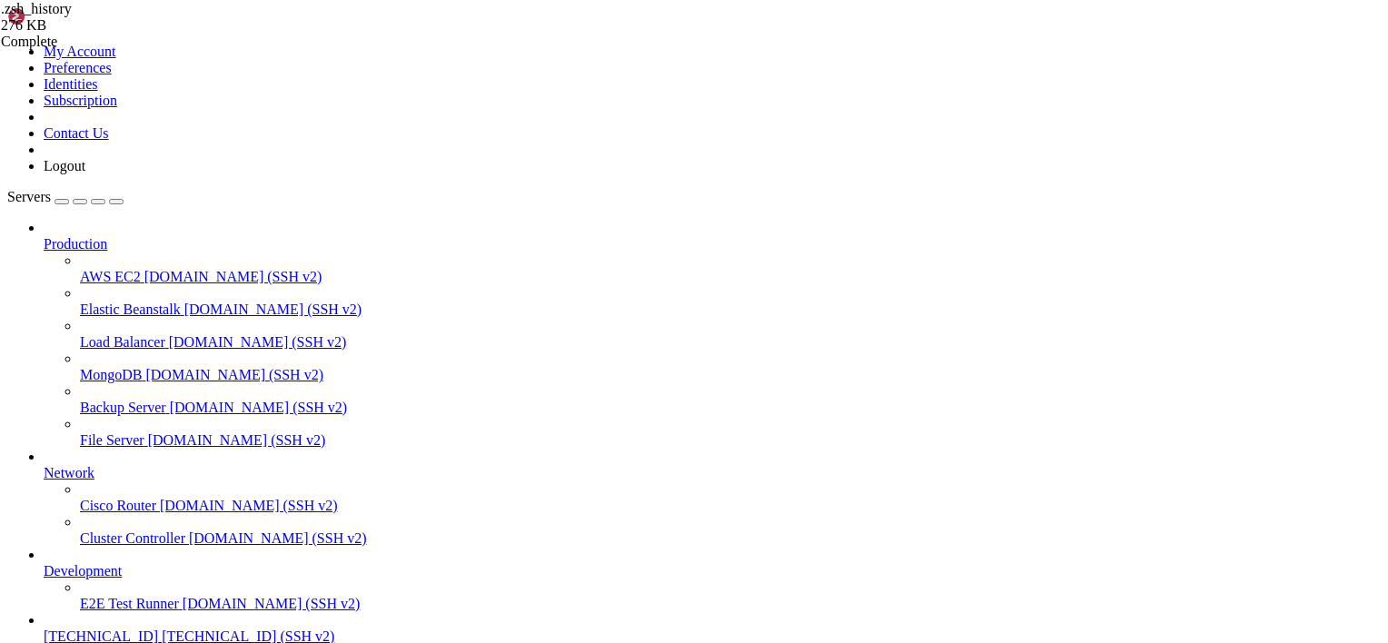
drag, startPoint x: 658, startPoint y: 372, endPoint x: 366, endPoint y: 369, distance: 292.5
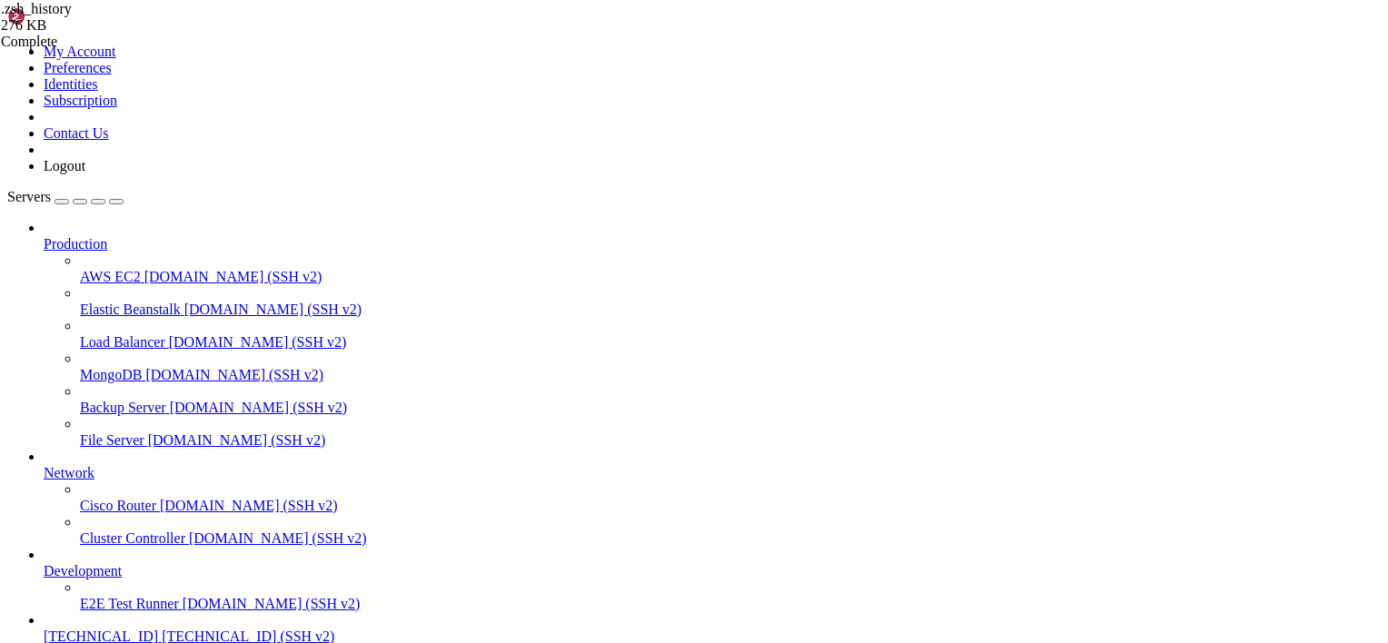
drag, startPoint x: 594, startPoint y: 1274, endPoint x: 377, endPoint y: 1274, distance: 217.1
drag, startPoint x: 550, startPoint y: 381, endPoint x: 367, endPoint y: 381, distance: 183.5
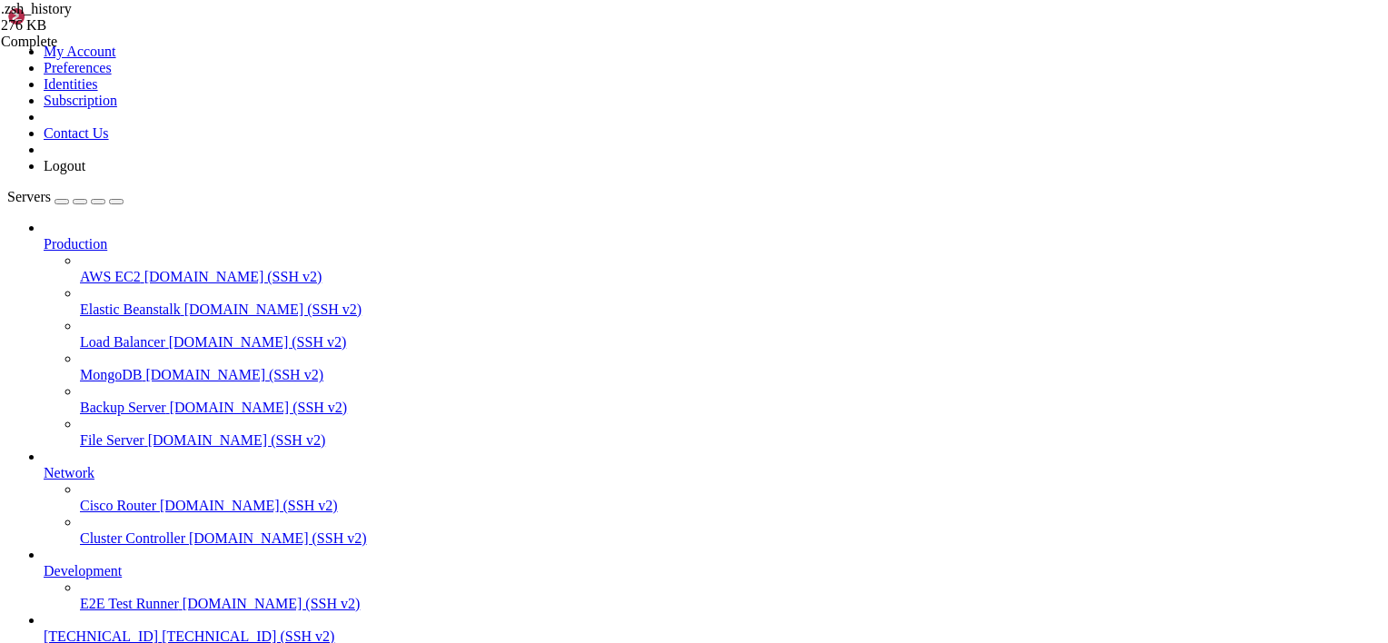
drag, startPoint x: 279, startPoint y: 1203, endPoint x: 192, endPoint y: 1218, distance: 88.4
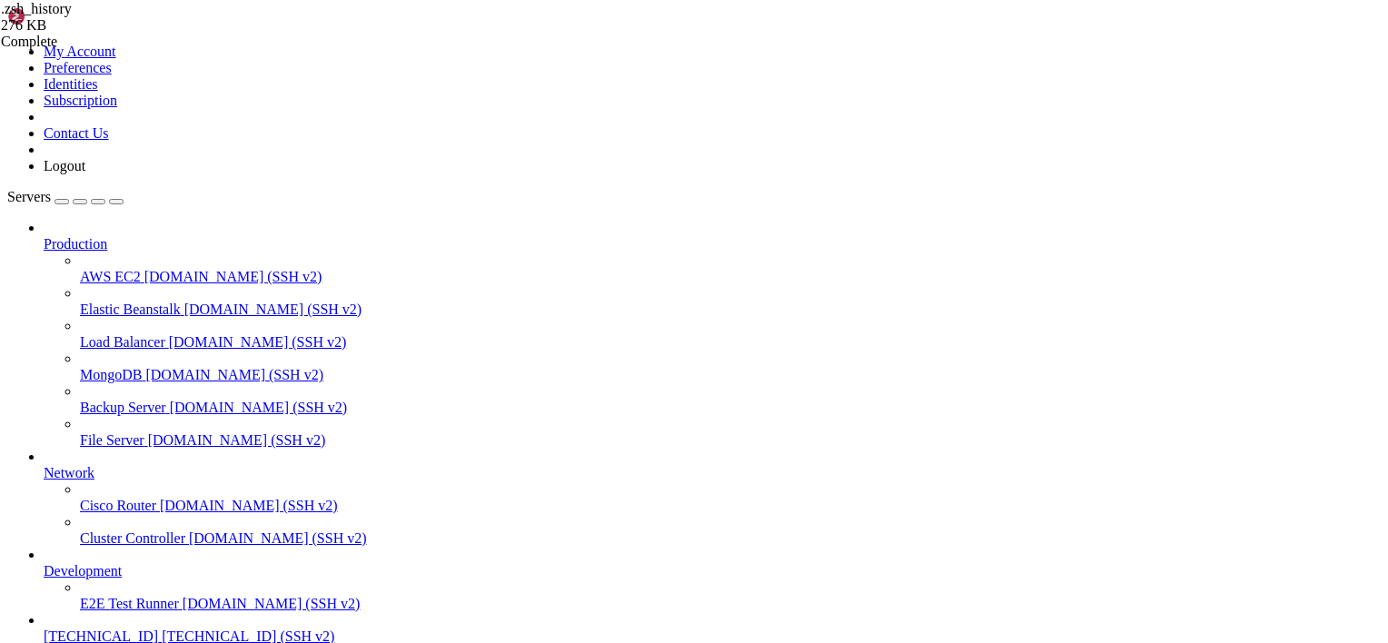
drag, startPoint x: 760, startPoint y: 392, endPoint x: 368, endPoint y: 391, distance: 392.3
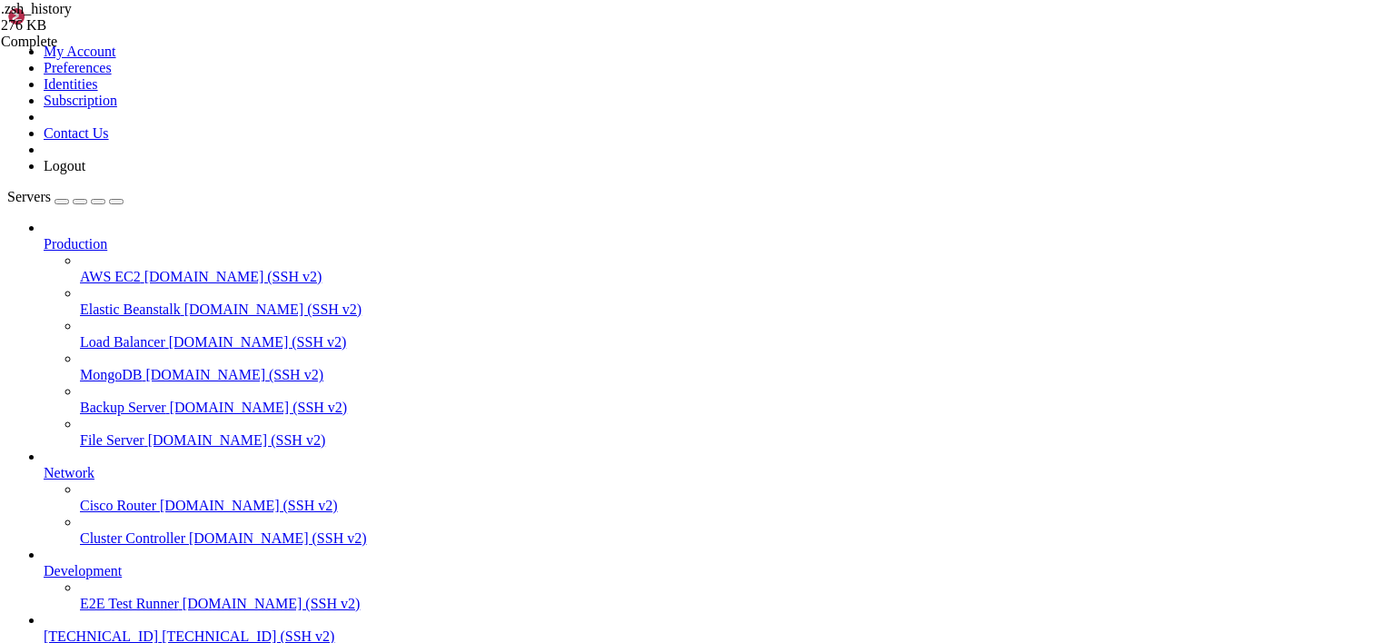
drag, startPoint x: 427, startPoint y: 29, endPoint x: 449, endPoint y: 48, distance: 29.0
drag, startPoint x: 425, startPoint y: 1225, endPoint x: 271, endPoint y: 1230, distance: 154.5
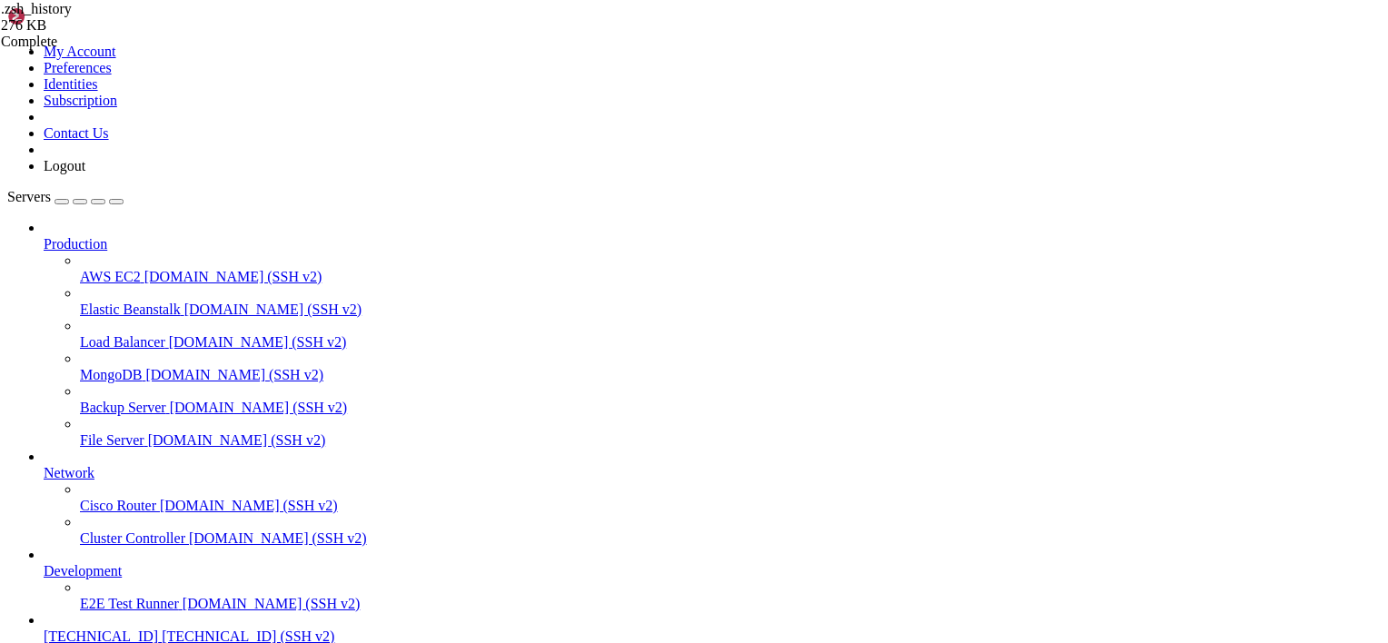
scroll to position [113724, 0]
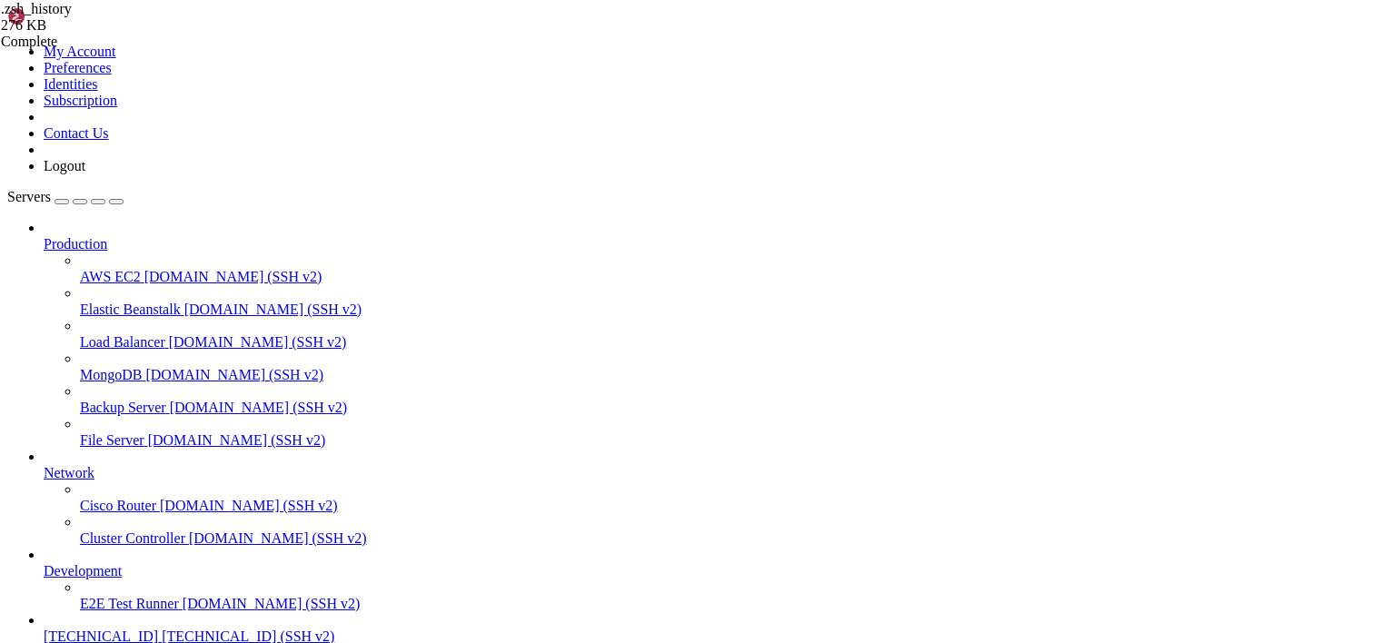
drag, startPoint x: 867, startPoint y: 206, endPoint x: 367, endPoint y: 205, distance: 500.4
drag, startPoint x: 293, startPoint y: 1281, endPoint x: 199, endPoint y: 1264, distance: 96.0
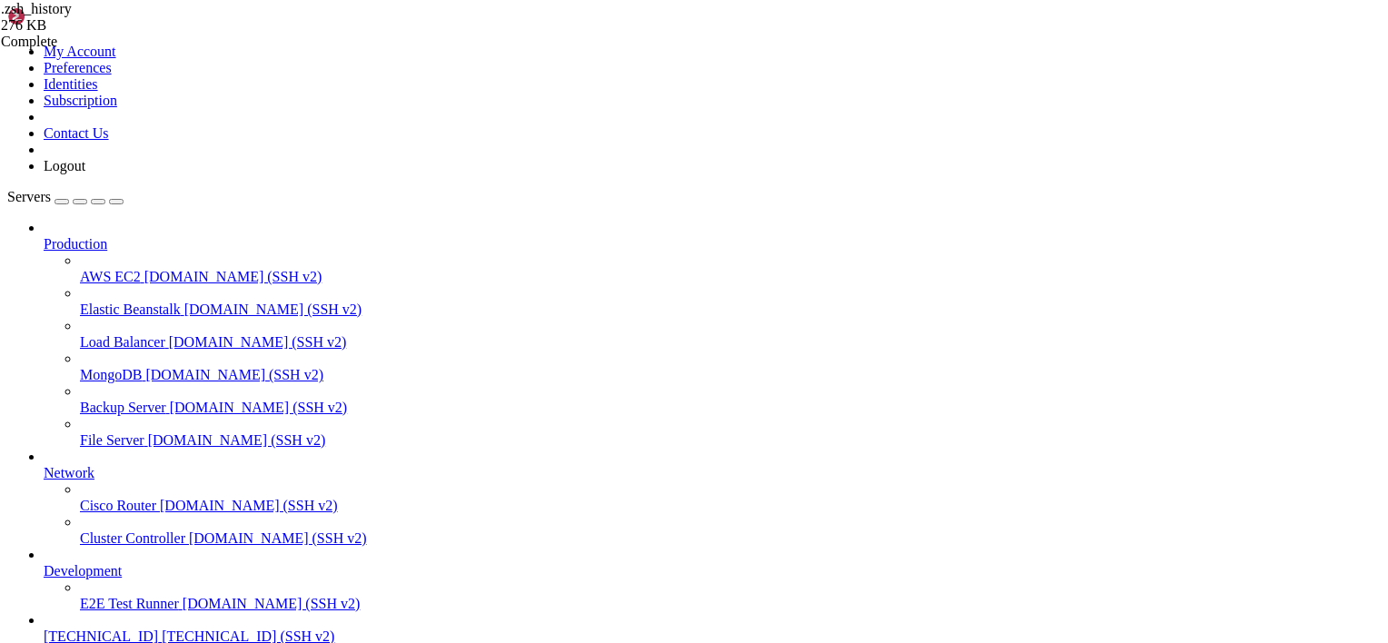
scroll to position [114016, 0]
drag, startPoint x: 512, startPoint y: 218, endPoint x: 363, endPoint y: 214, distance: 149.0
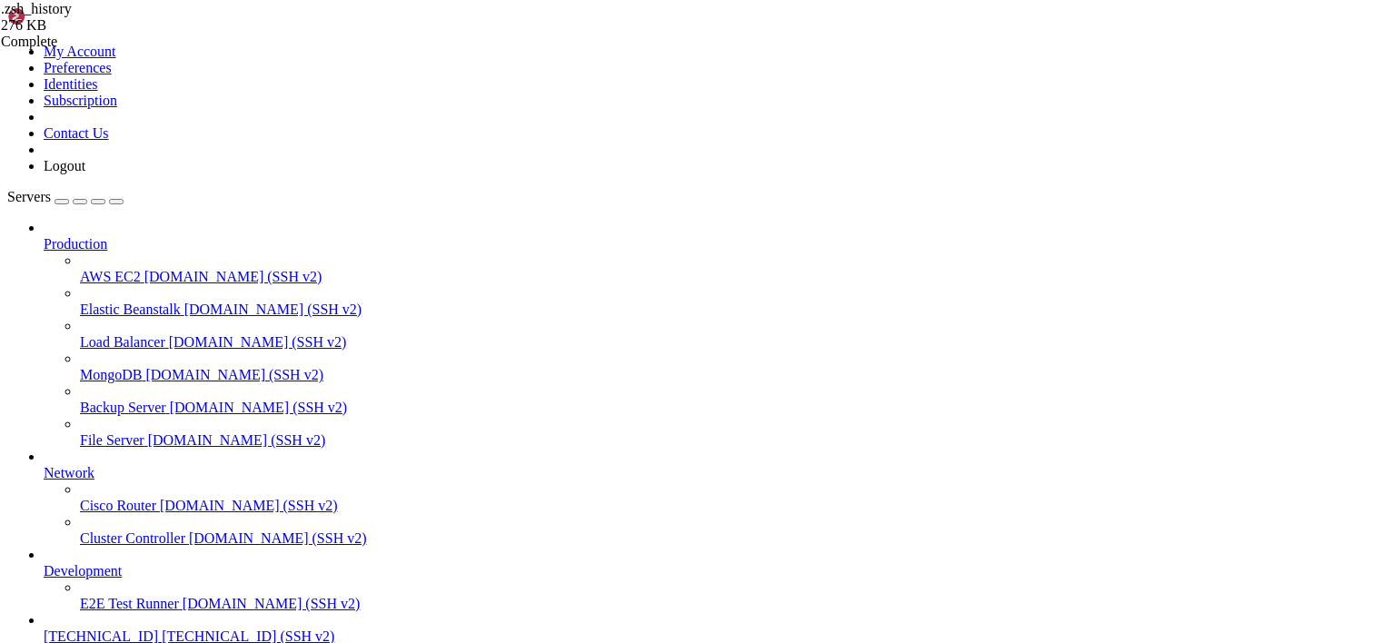
scroll to position [114172, 0]
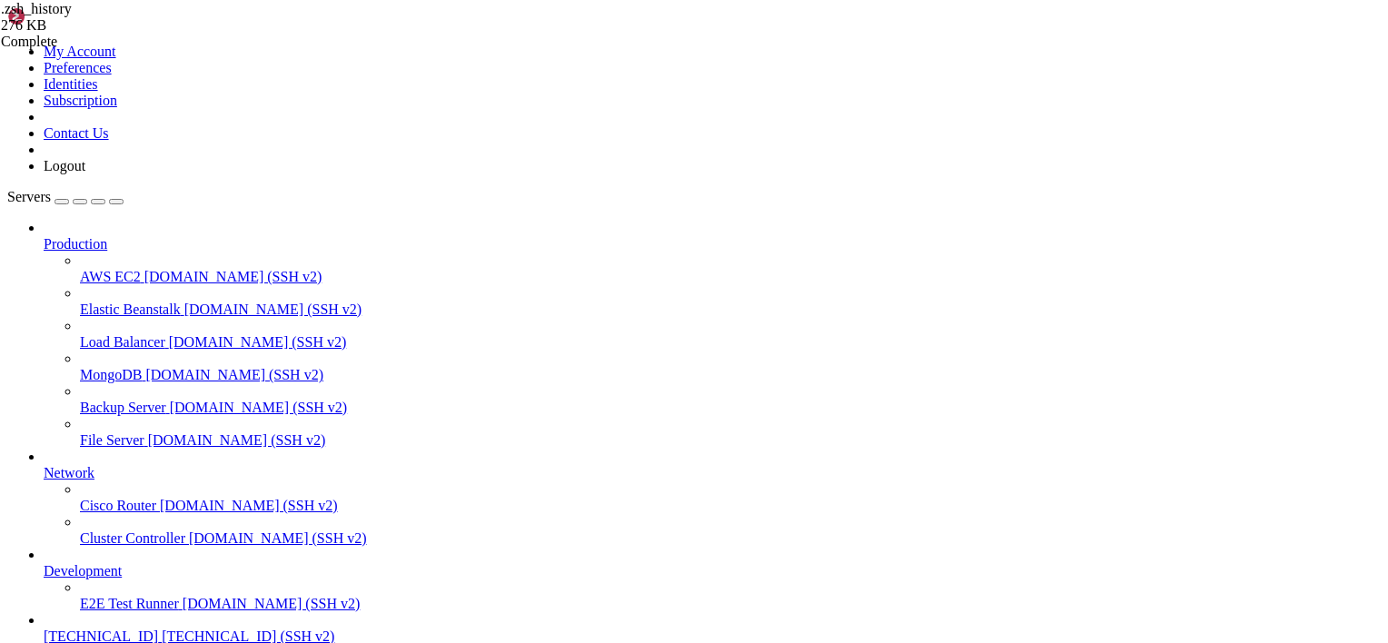
drag, startPoint x: 506, startPoint y: 1442, endPoint x: 143, endPoint y: 1383, distance: 368.0
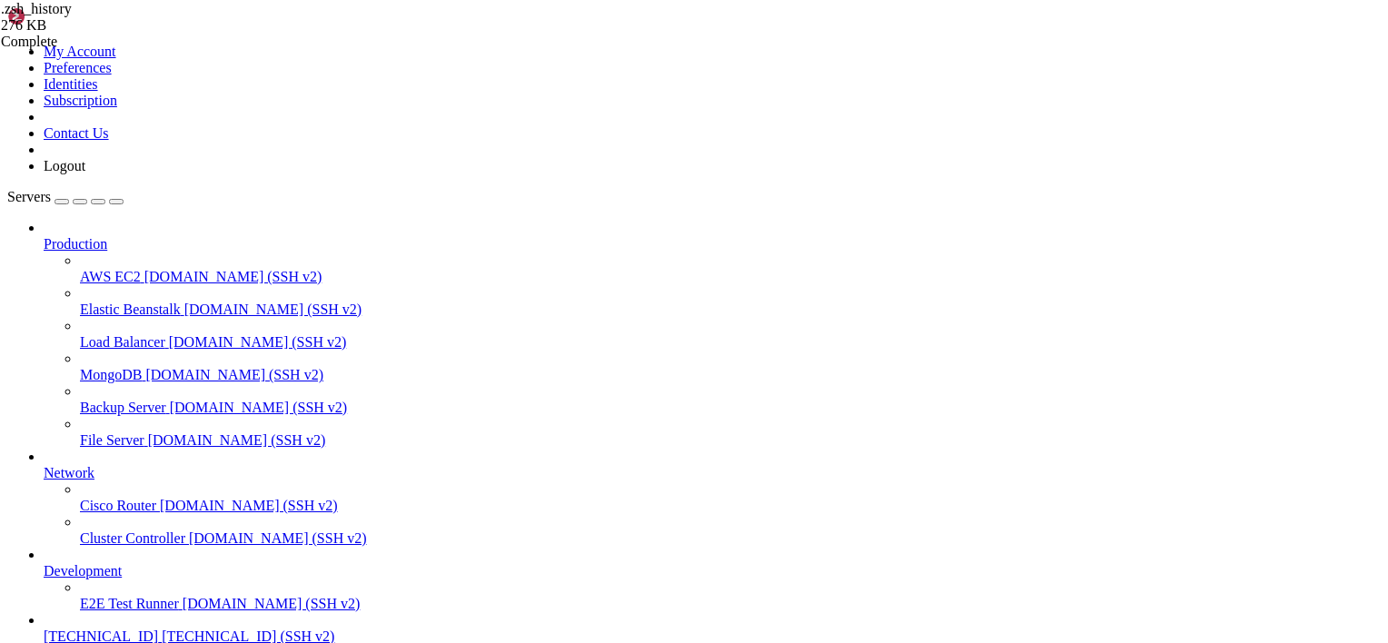
drag, startPoint x: 523, startPoint y: 219, endPoint x: 365, endPoint y: 218, distance: 158.0
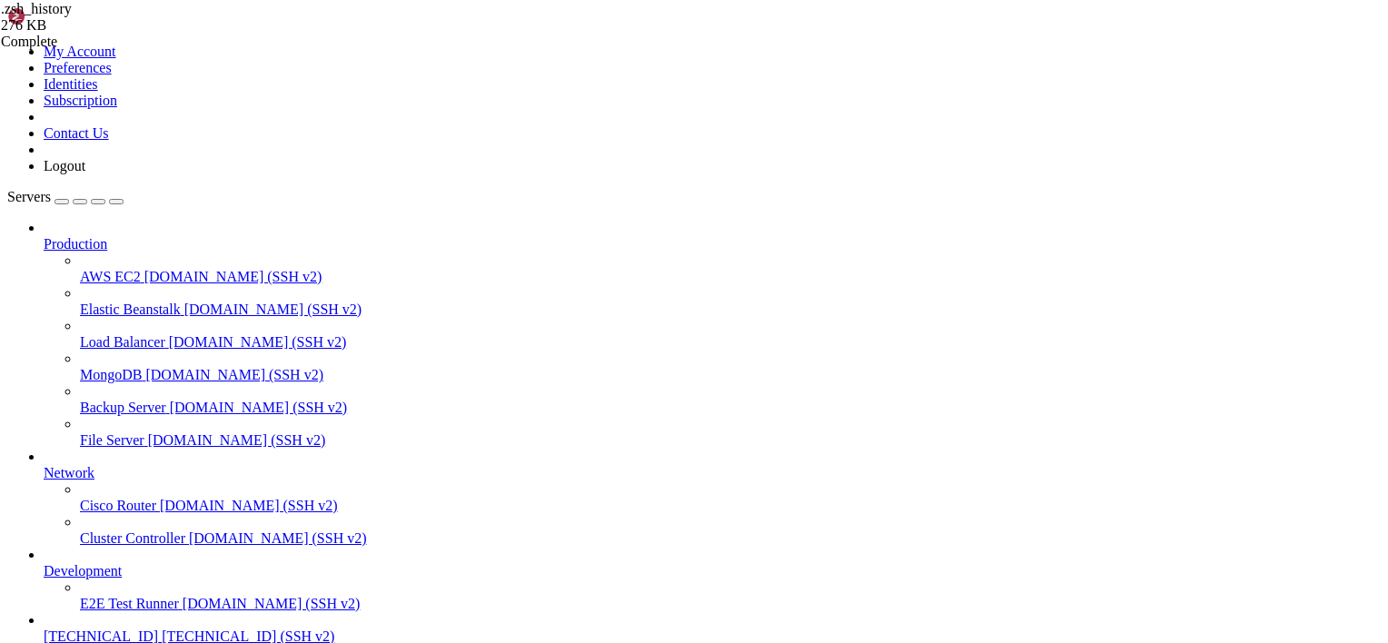
drag, startPoint x: 312, startPoint y: 1300, endPoint x: 207, endPoint y: 1308, distance: 104.8
drag, startPoint x: 452, startPoint y: 231, endPoint x: 363, endPoint y: 229, distance: 89.0
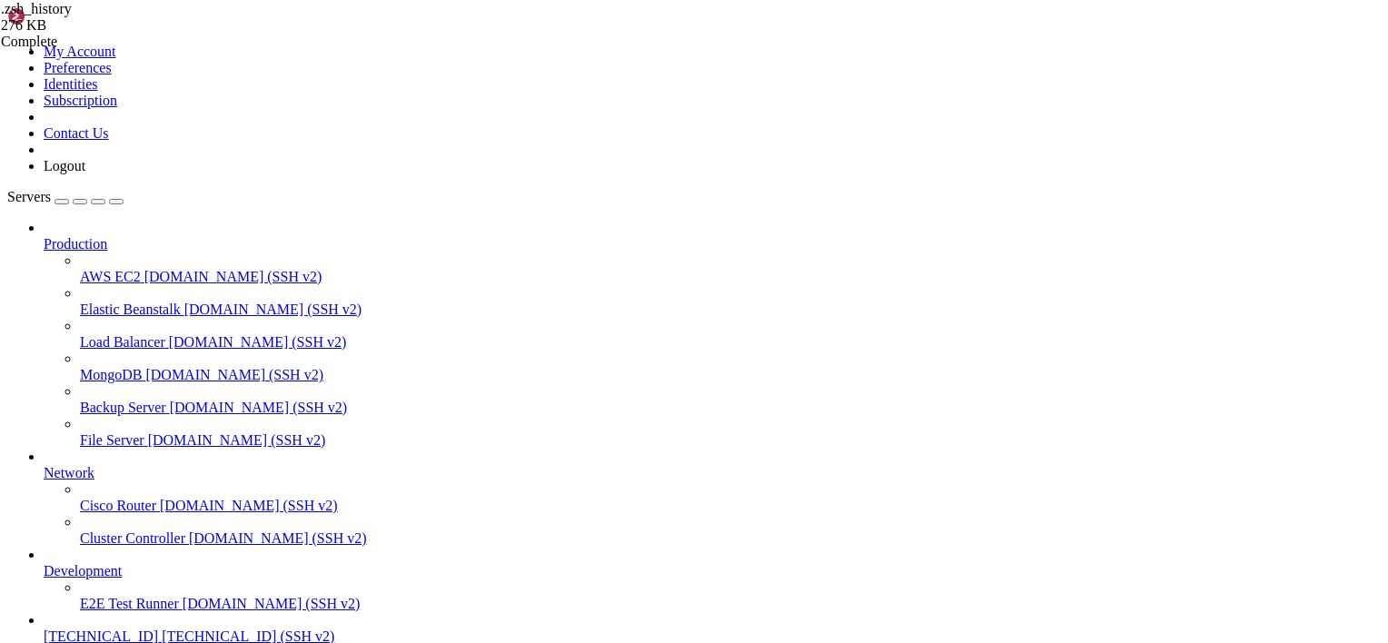
type textarea ": 1755132096:0;sudo reboot"
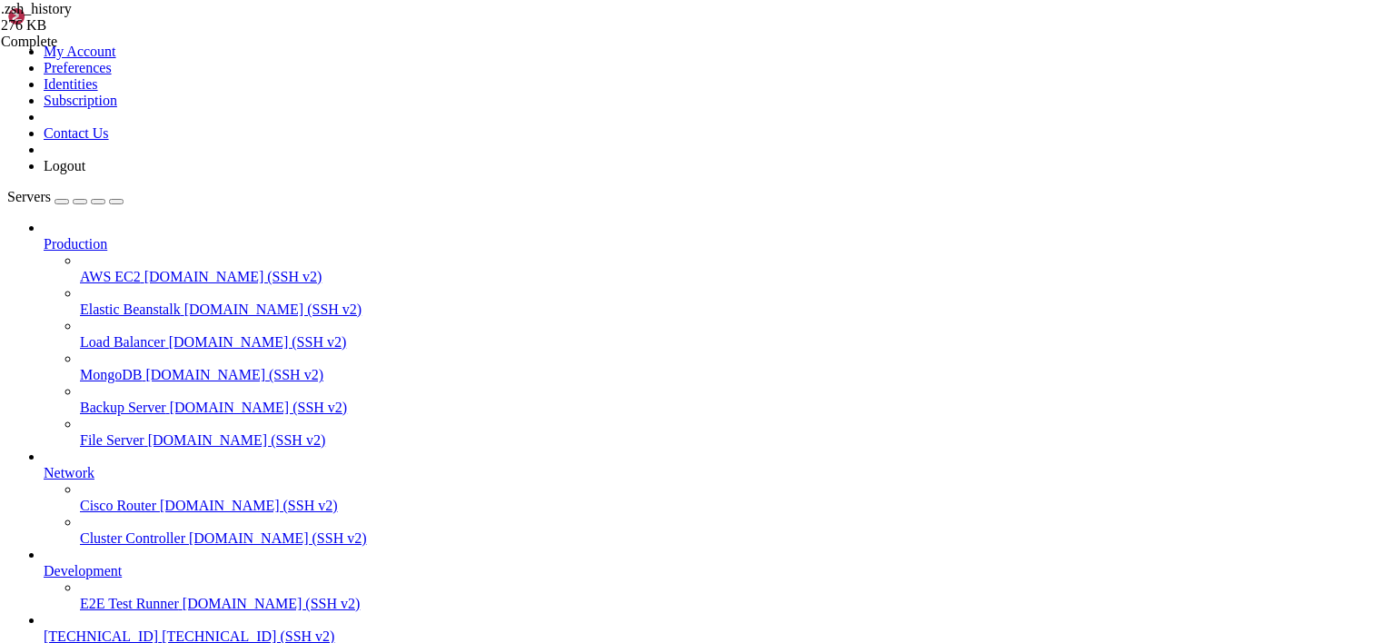
drag, startPoint x: 294, startPoint y: 1338, endPoint x: 155, endPoint y: 1340, distance: 139.0
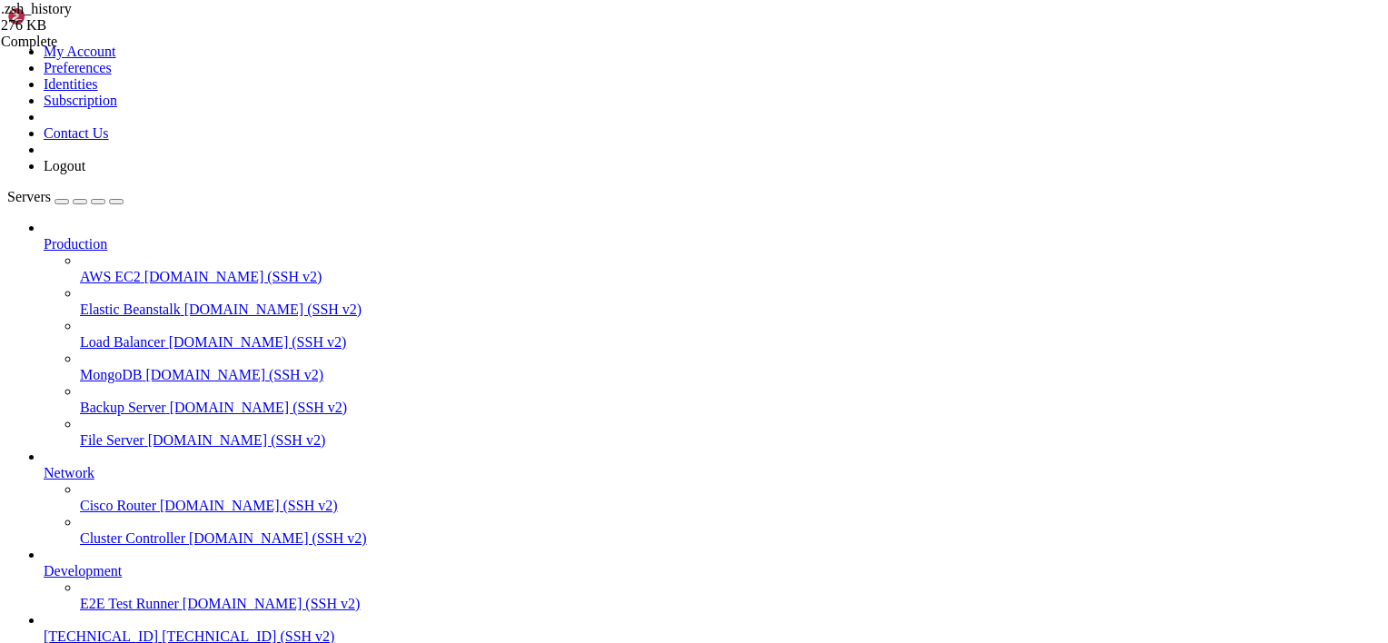
click at [94, 628] on span "[TECHNICAL_ID]" at bounding box center [101, 635] width 114 height 15
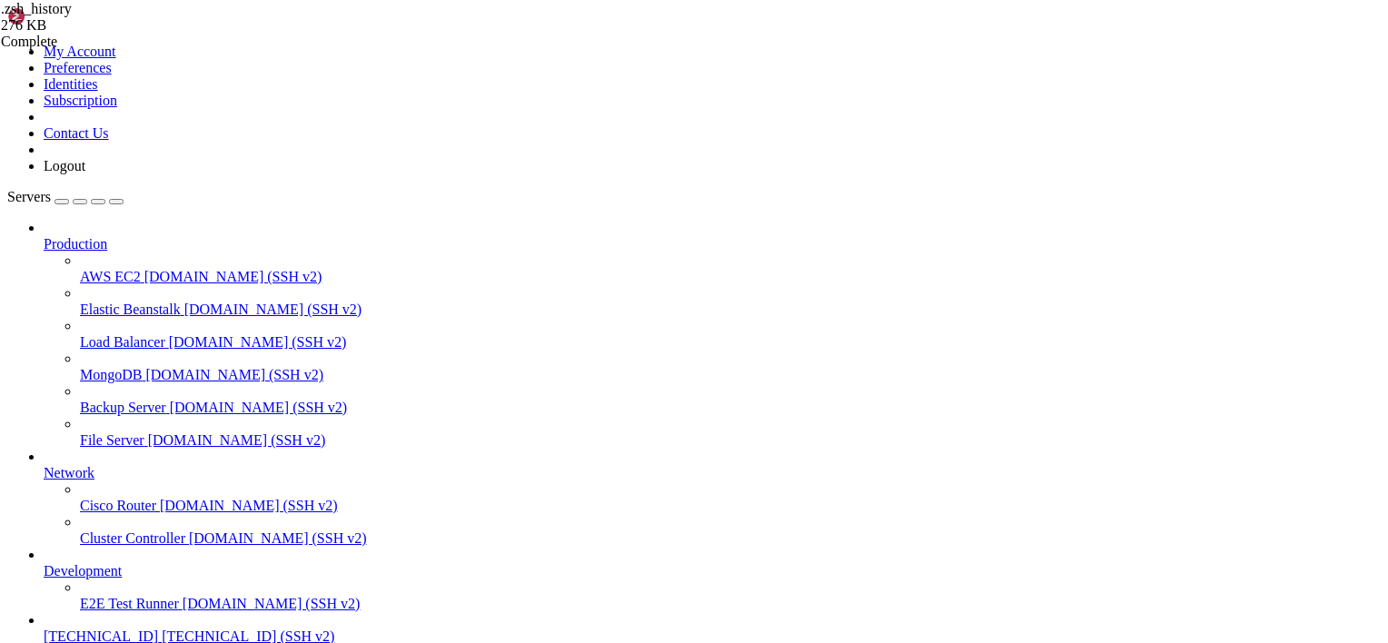
click at [94, 628] on span "[TECHNICAL_ID]" at bounding box center [101, 635] width 114 height 15
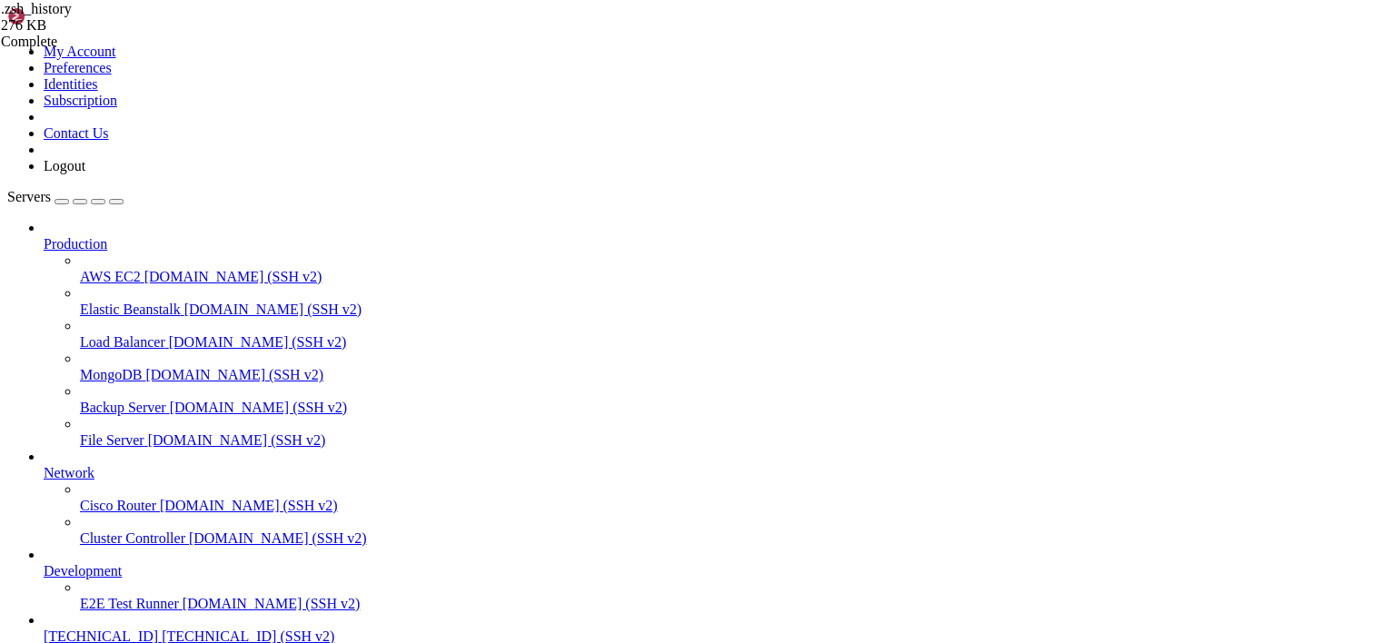
click at [80, 628] on span "[TECHNICAL_ID]" at bounding box center [101, 635] width 114 height 15
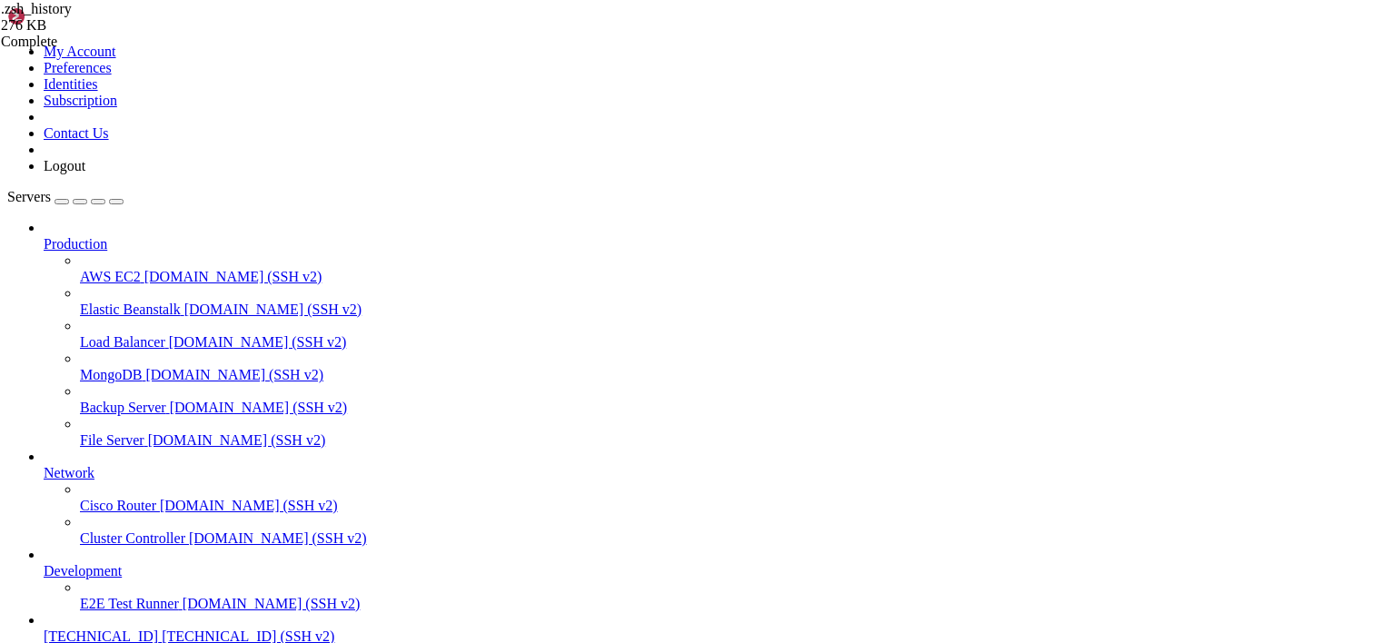
scroll to position [7861, 0]
drag, startPoint x: 57, startPoint y: 1980, endPoint x: 341, endPoint y: 1946, distance: 286.2
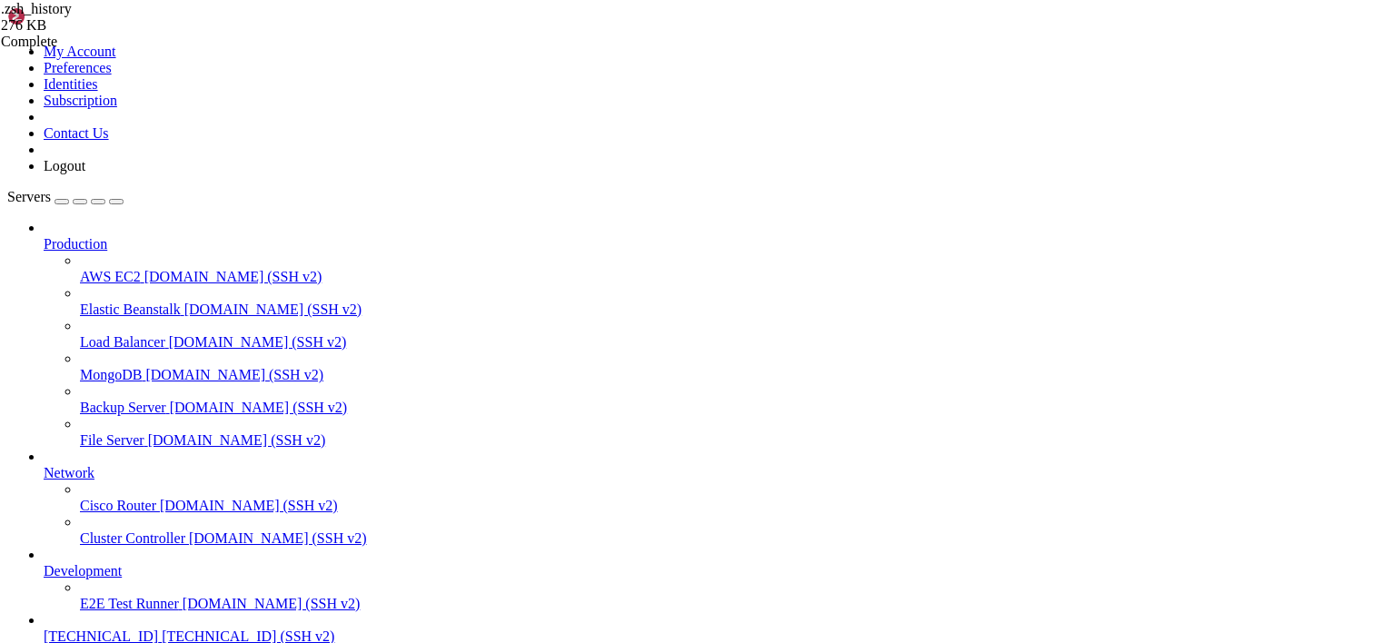
scroll to position [8075, 0]
drag, startPoint x: 355, startPoint y: 1937, endPoint x: 275, endPoint y: 1938, distance: 79.9
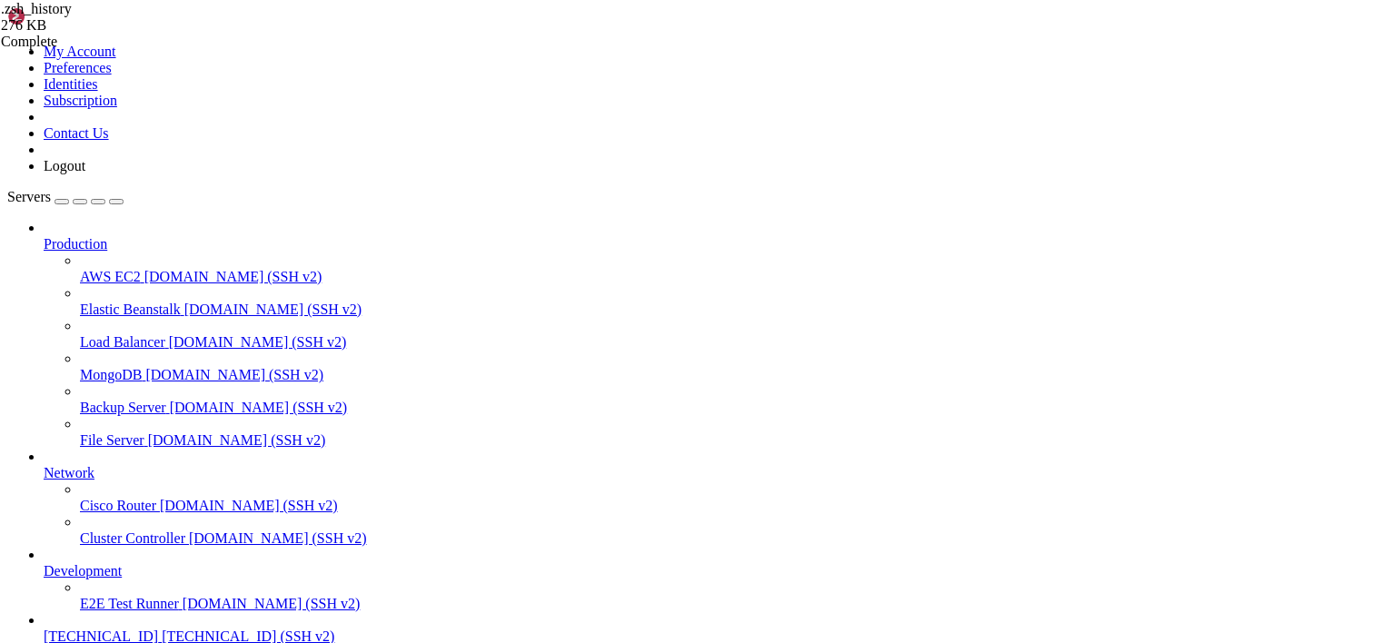
scroll to position [7962, 0]
drag, startPoint x: 106, startPoint y: 2125, endPoint x: 14, endPoint y: 2120, distance: 92.8
drag, startPoint x: 21, startPoint y: 2120, endPoint x: 572, endPoint y: 2152, distance: 552.2
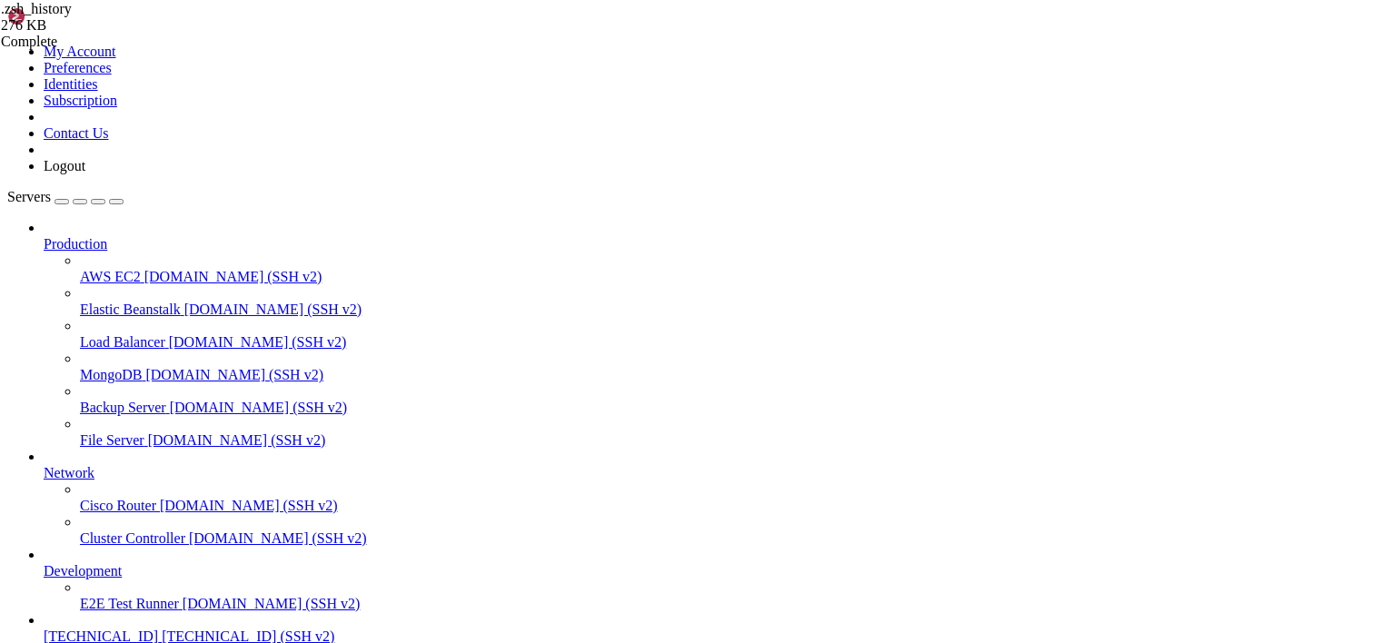
scroll to position [49667, 0]
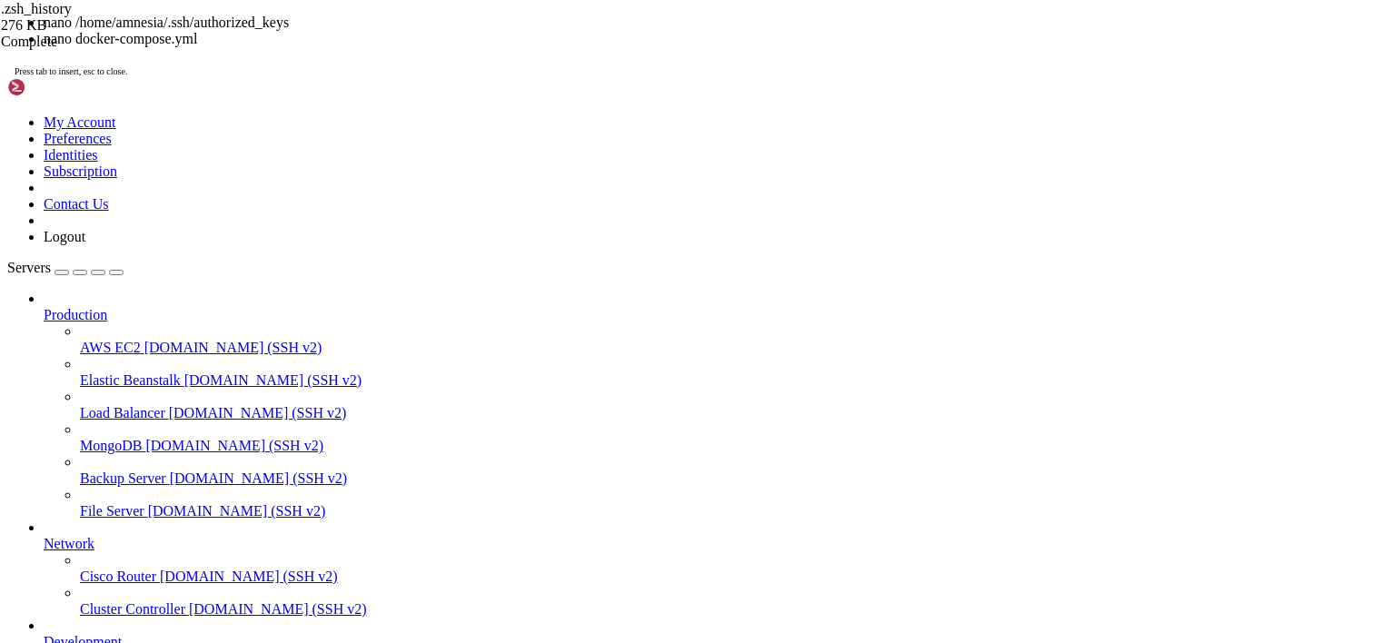
scroll to position [90843, 0]
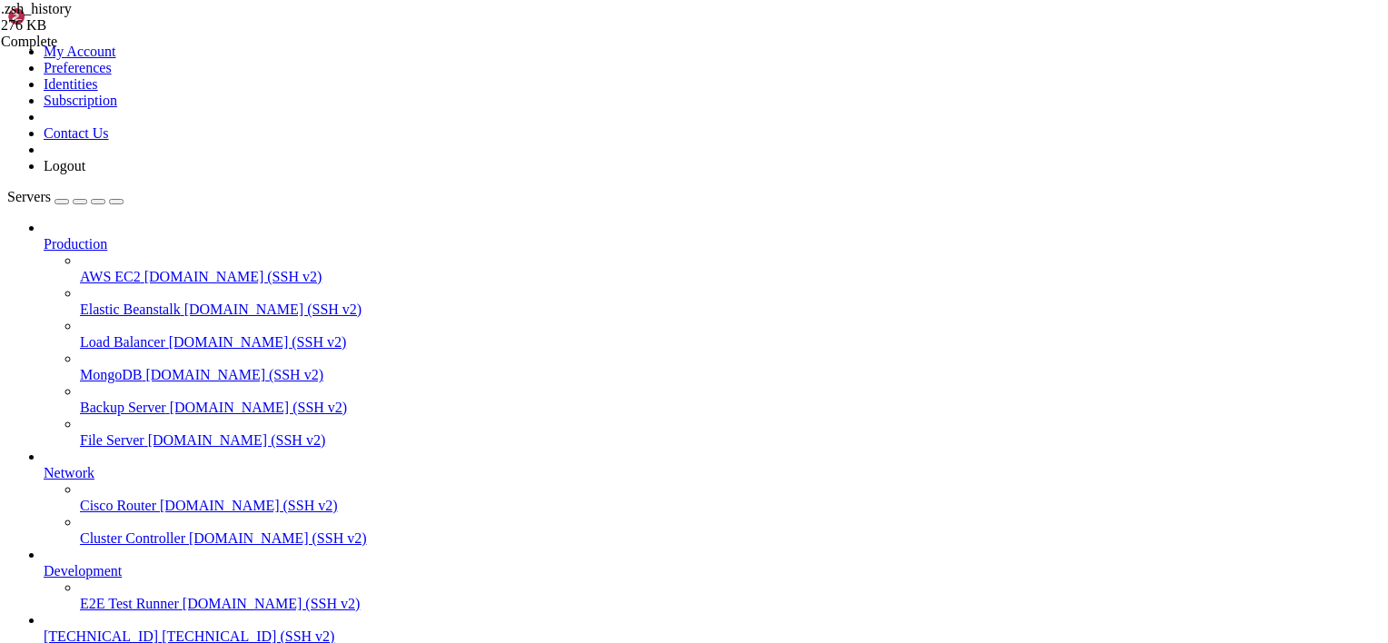
type input "/mnt/sda1/Users/amnesia/Docker"
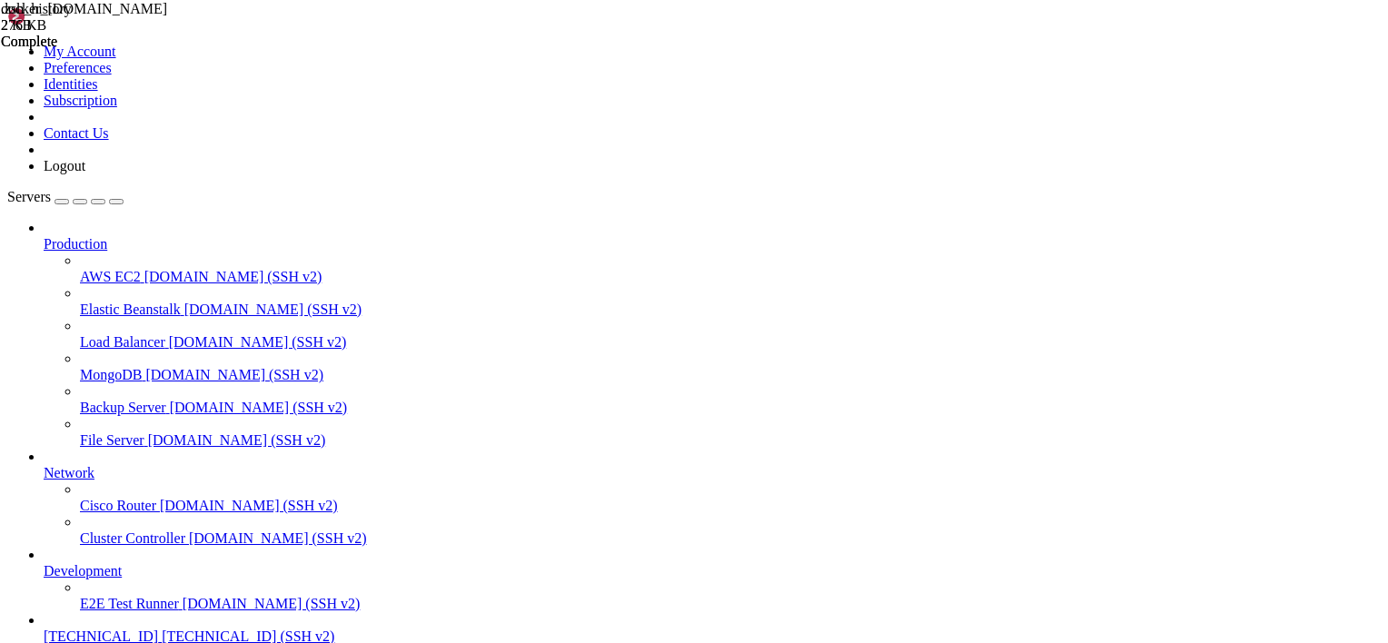
type textarea "sleep 10 # Laisser les autres services démarrer"
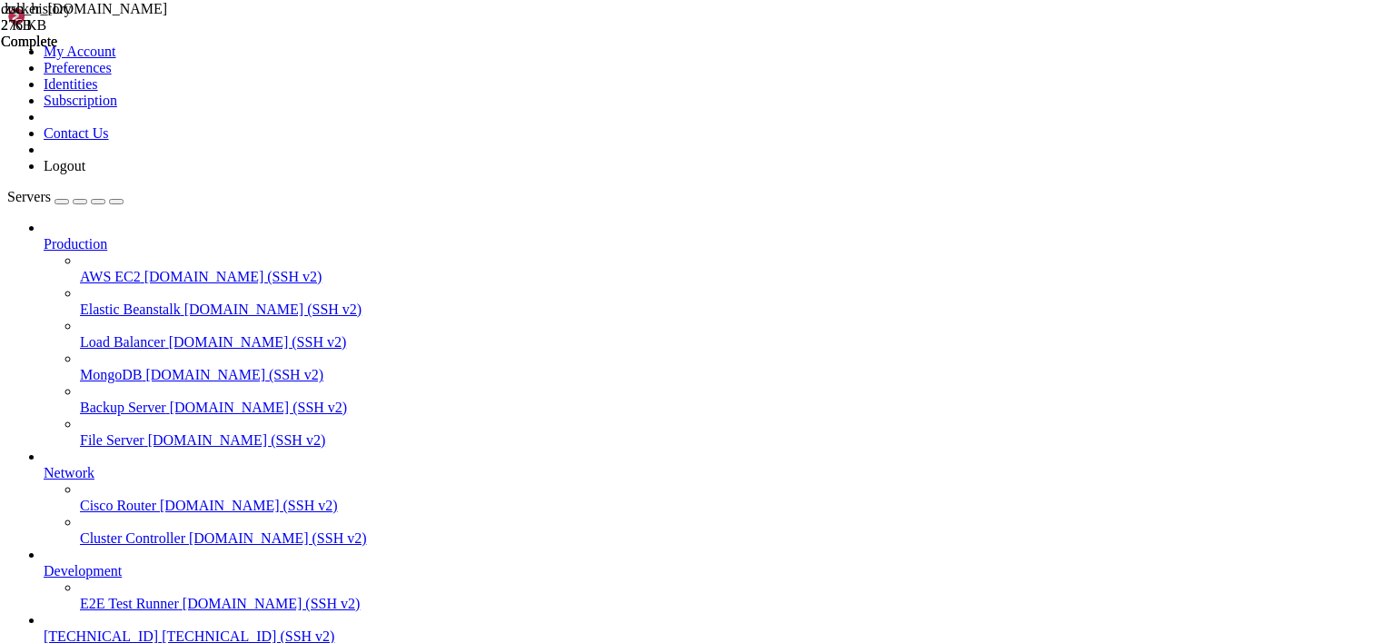
scroll to position [180590, 0]
drag, startPoint x: 619, startPoint y: 224, endPoint x: 564, endPoint y: 187, distance: 66.7
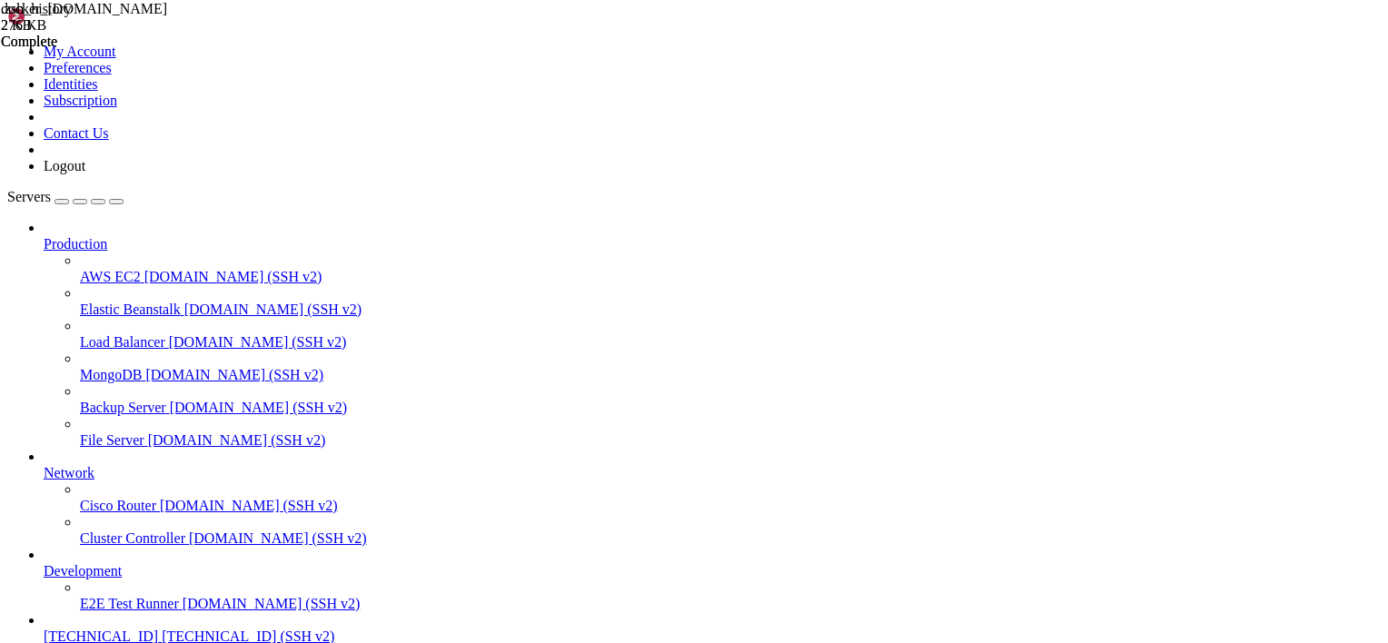
type textarea ": 1755132083:0;sudo update-initramfs -u : 1755132096:0;sudo reboot"
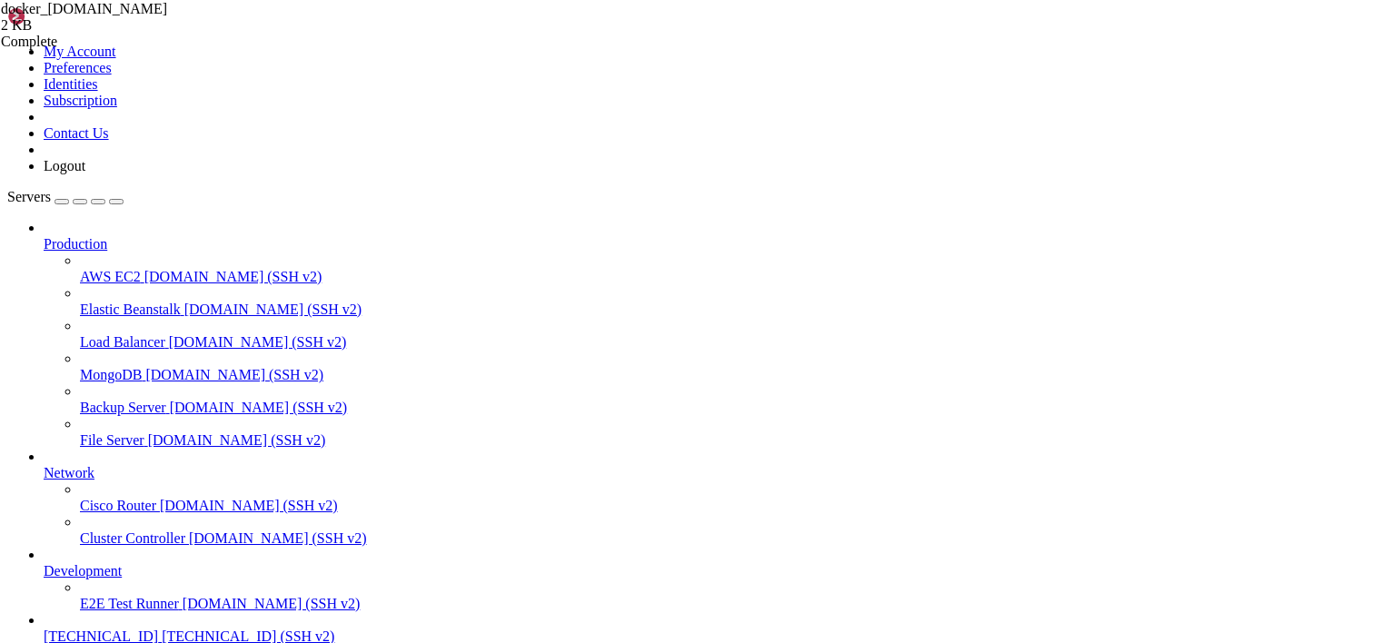
scroll to position [4369, 0]
